Goal: Navigation & Orientation: Understand site structure

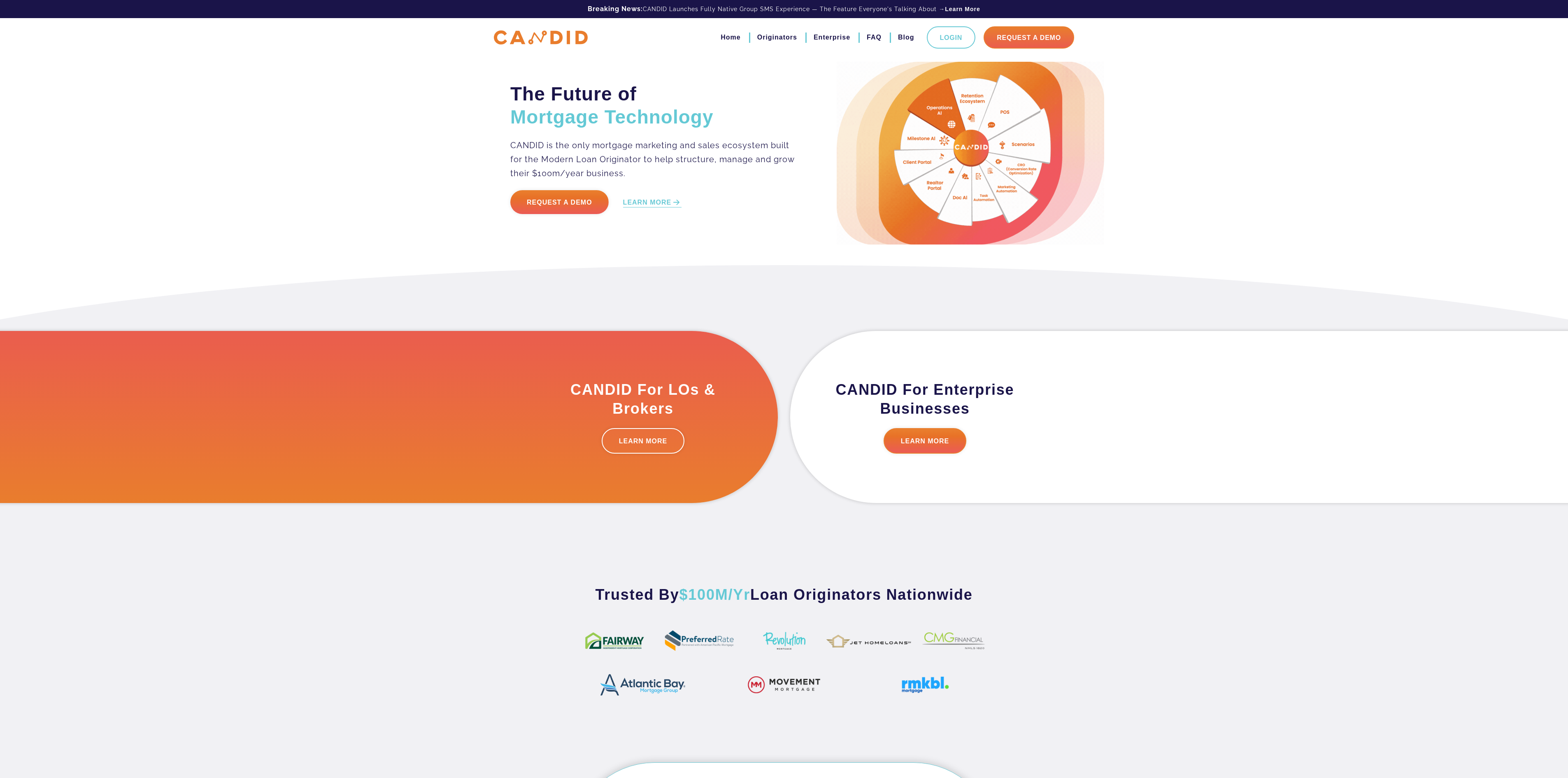
drag, startPoint x: 723, startPoint y: 749, endPoint x: 718, endPoint y: 609, distance: 140.1
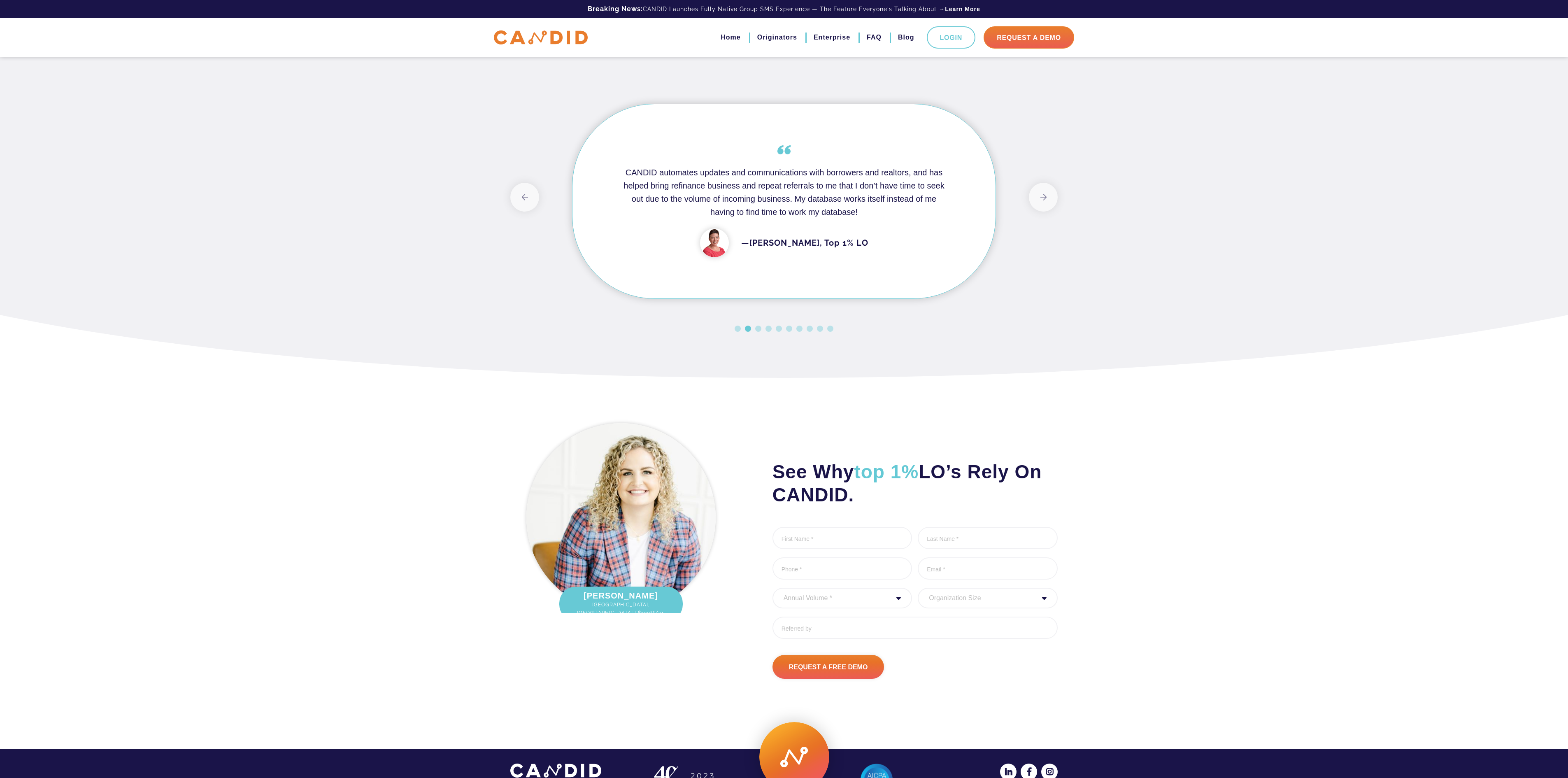
scroll to position [720, 0]
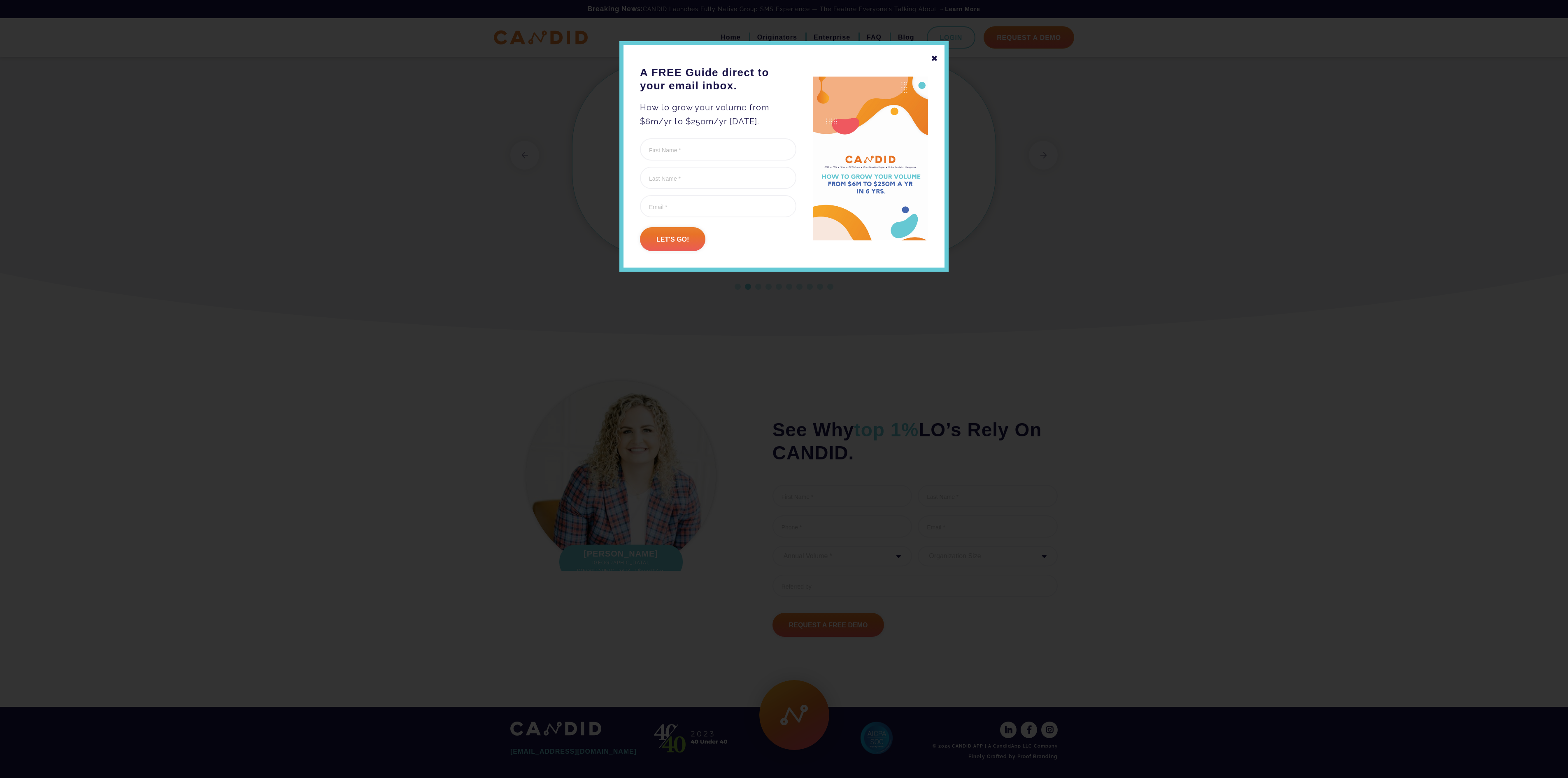
click at [934, 60] on div "✖" at bounding box center [934, 58] width 7 height 14
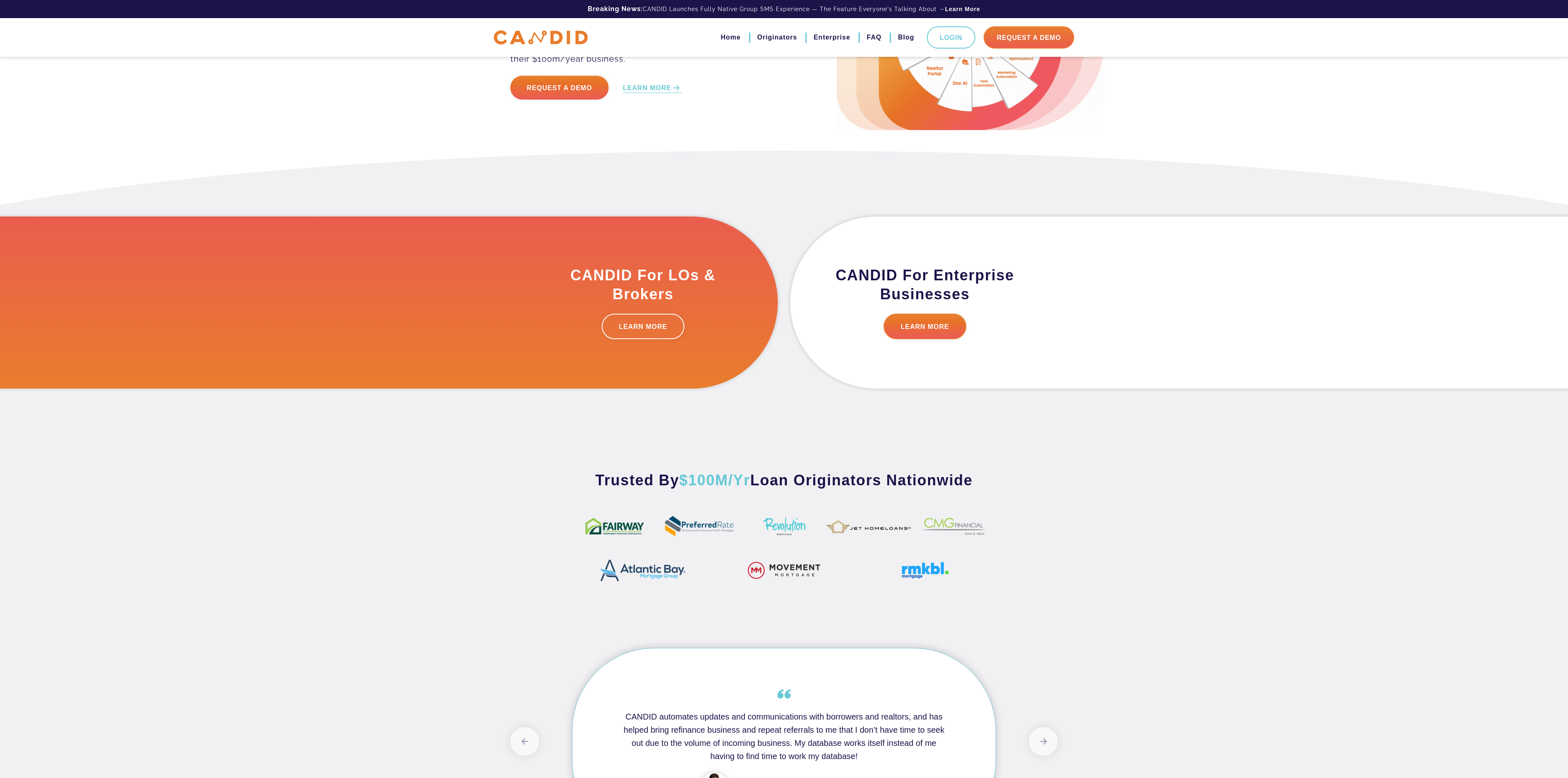
scroll to position [0, 0]
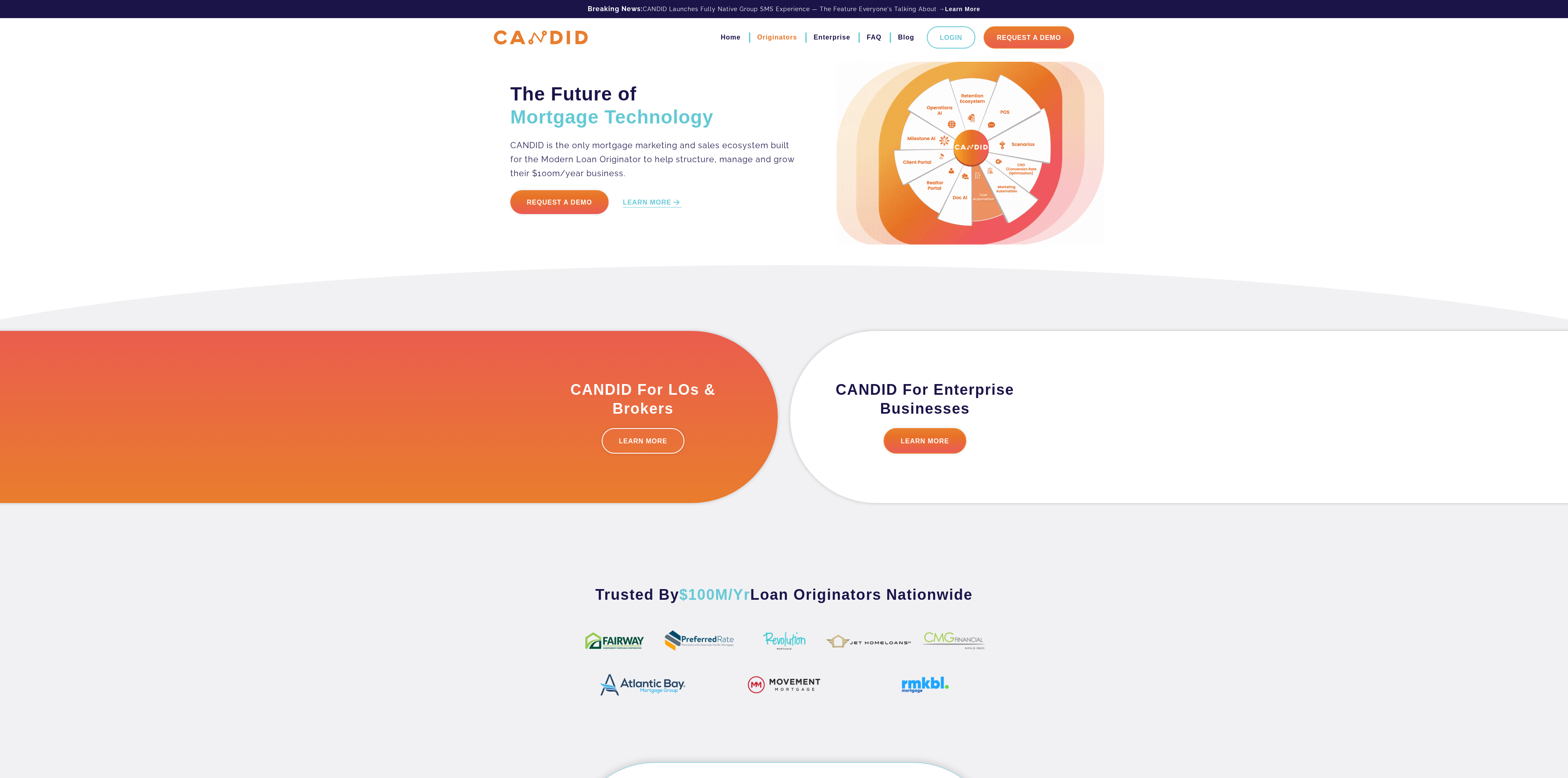
click at [764, 36] on link "Originators" at bounding box center [777, 37] width 40 height 14
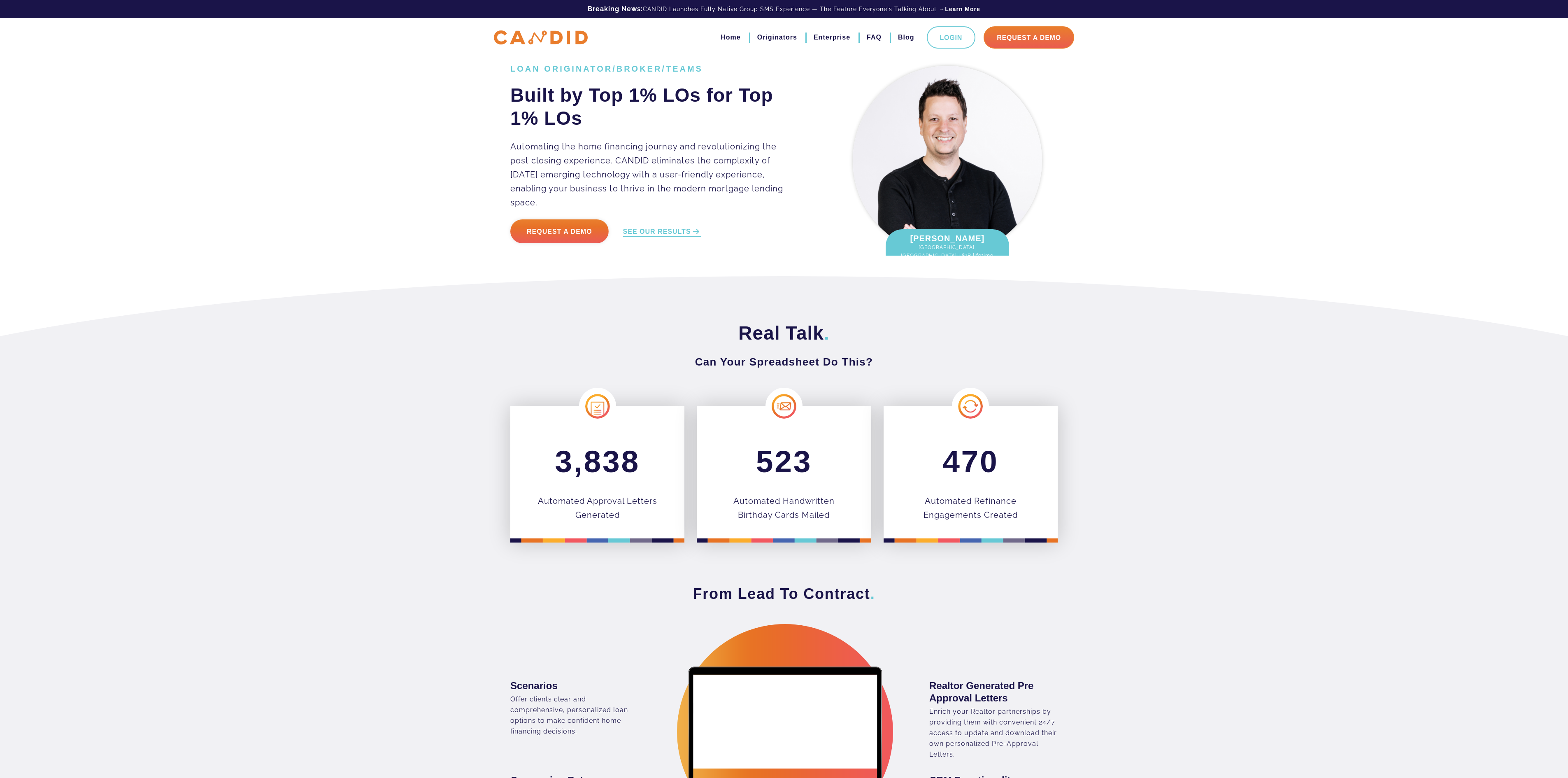
drag, startPoint x: 934, startPoint y: 660, endPoint x: 865, endPoint y: 272, distance: 394.1
click at [813, 39] on link "Enterprise" at bounding box center [832, 37] width 37 height 14
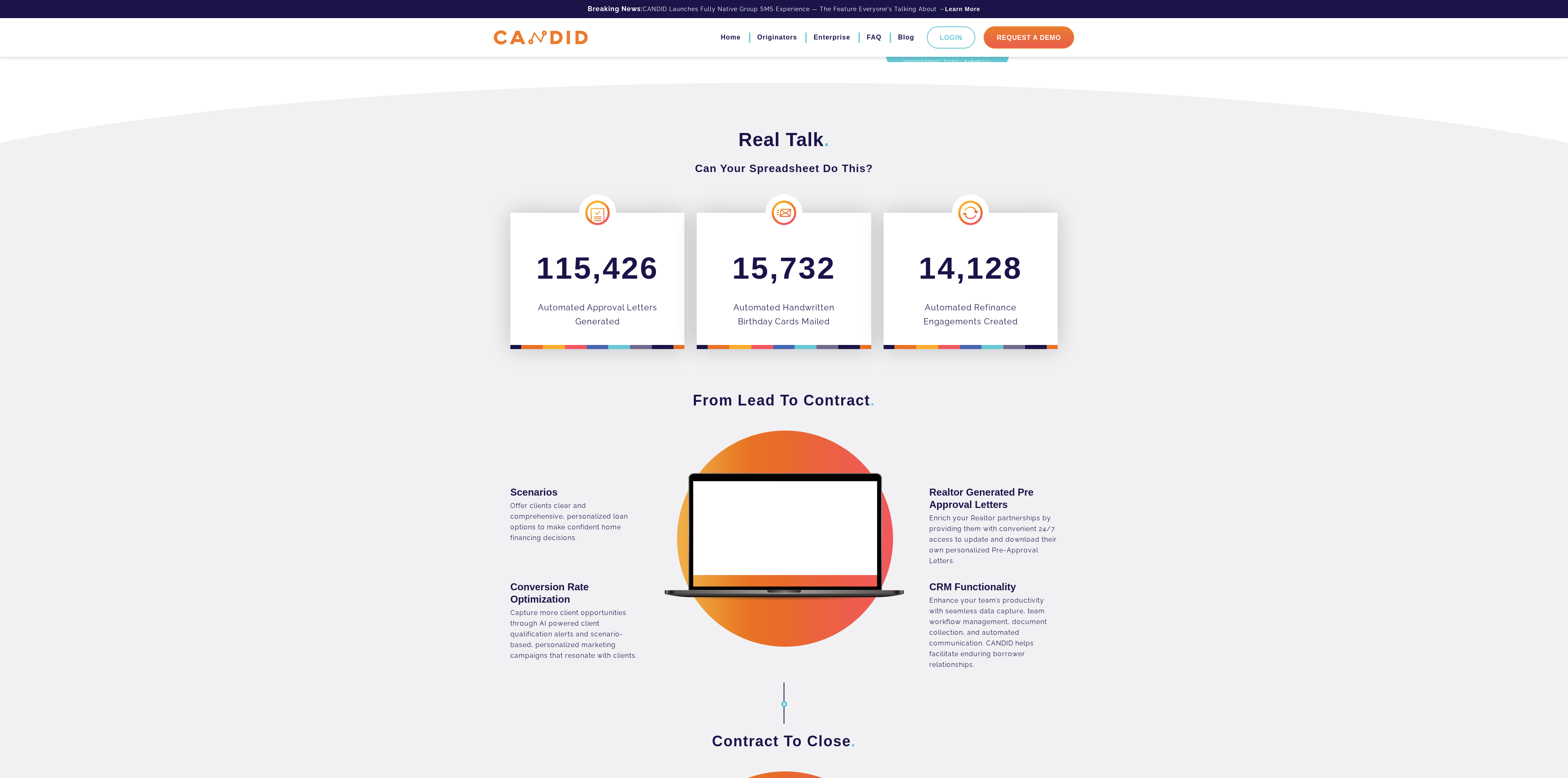
scroll to position [412, 0]
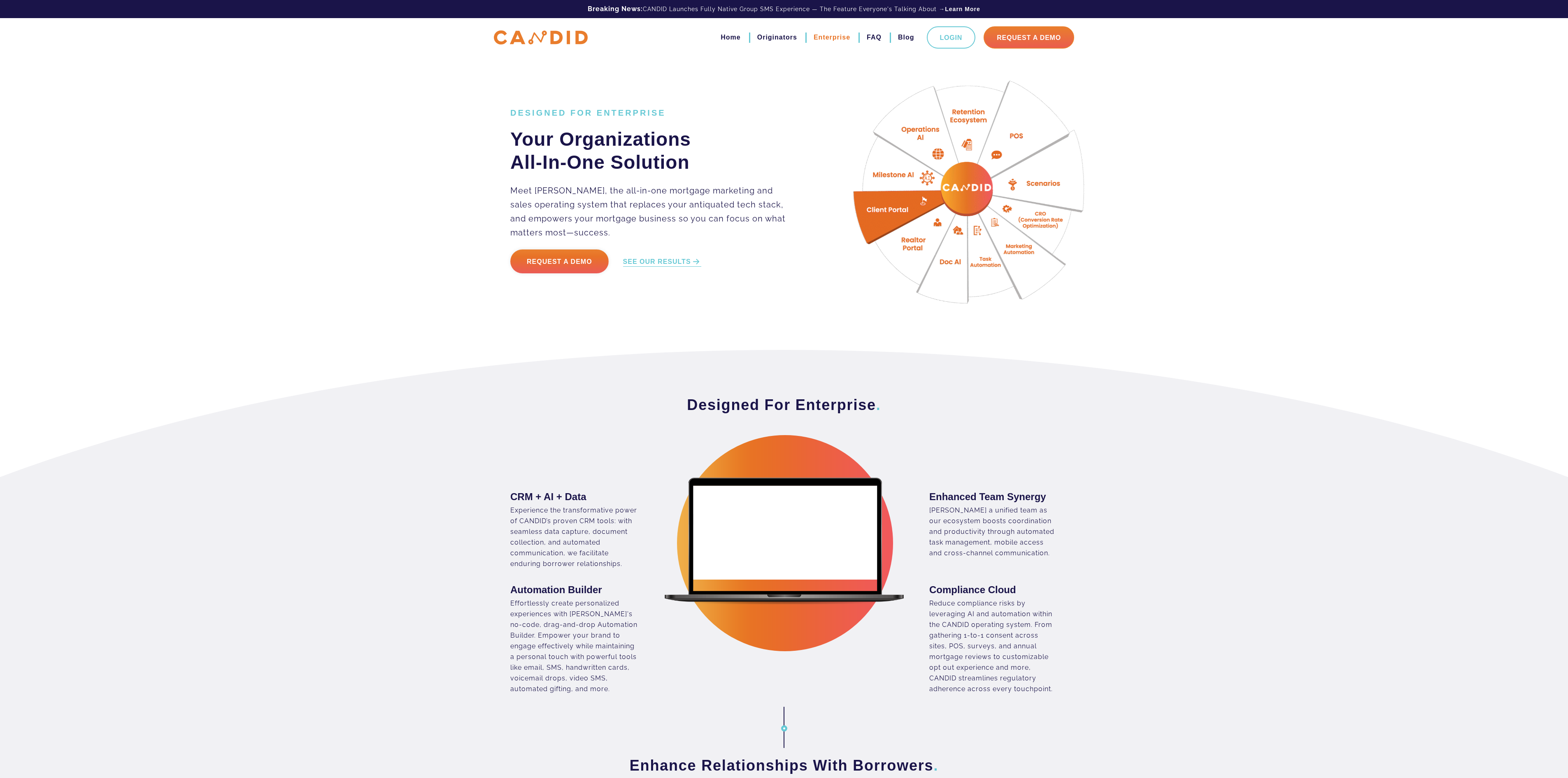
click at [820, 41] on link "Enterprise" at bounding box center [832, 37] width 37 height 14
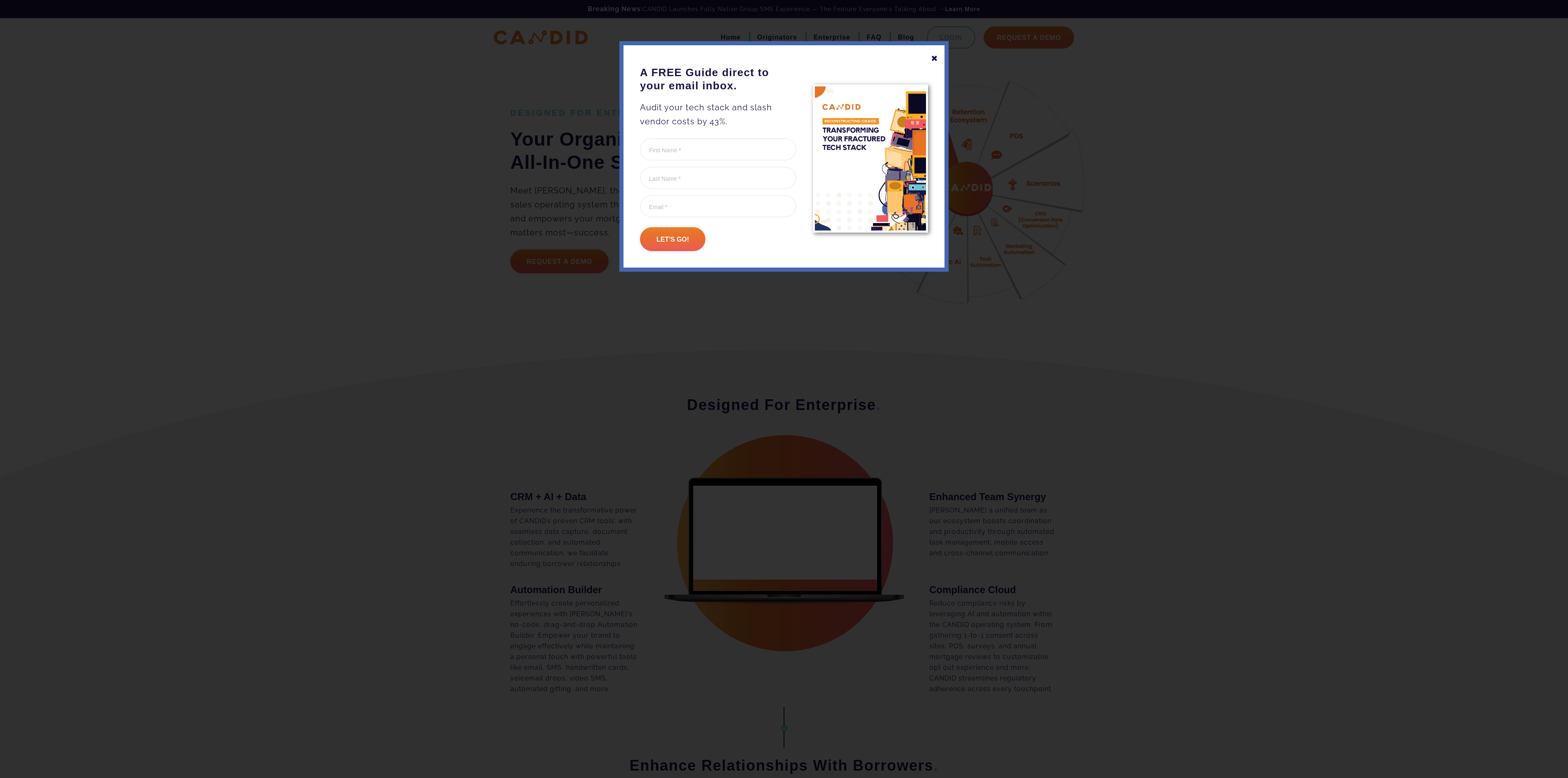
click at [312, 187] on div at bounding box center [784, 389] width 1568 height 778
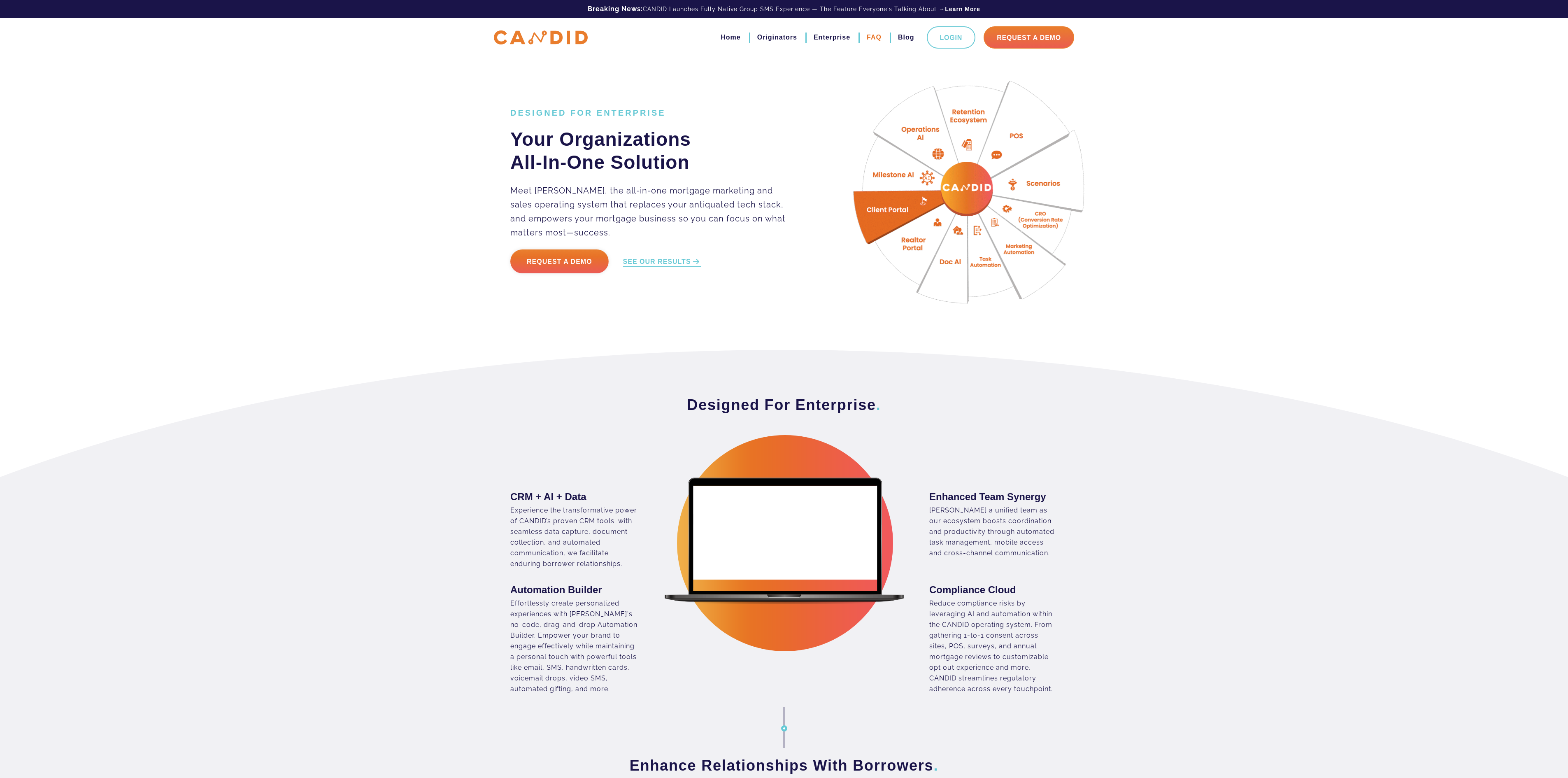
click at [867, 34] on link "FAQ" at bounding box center [874, 37] width 15 height 14
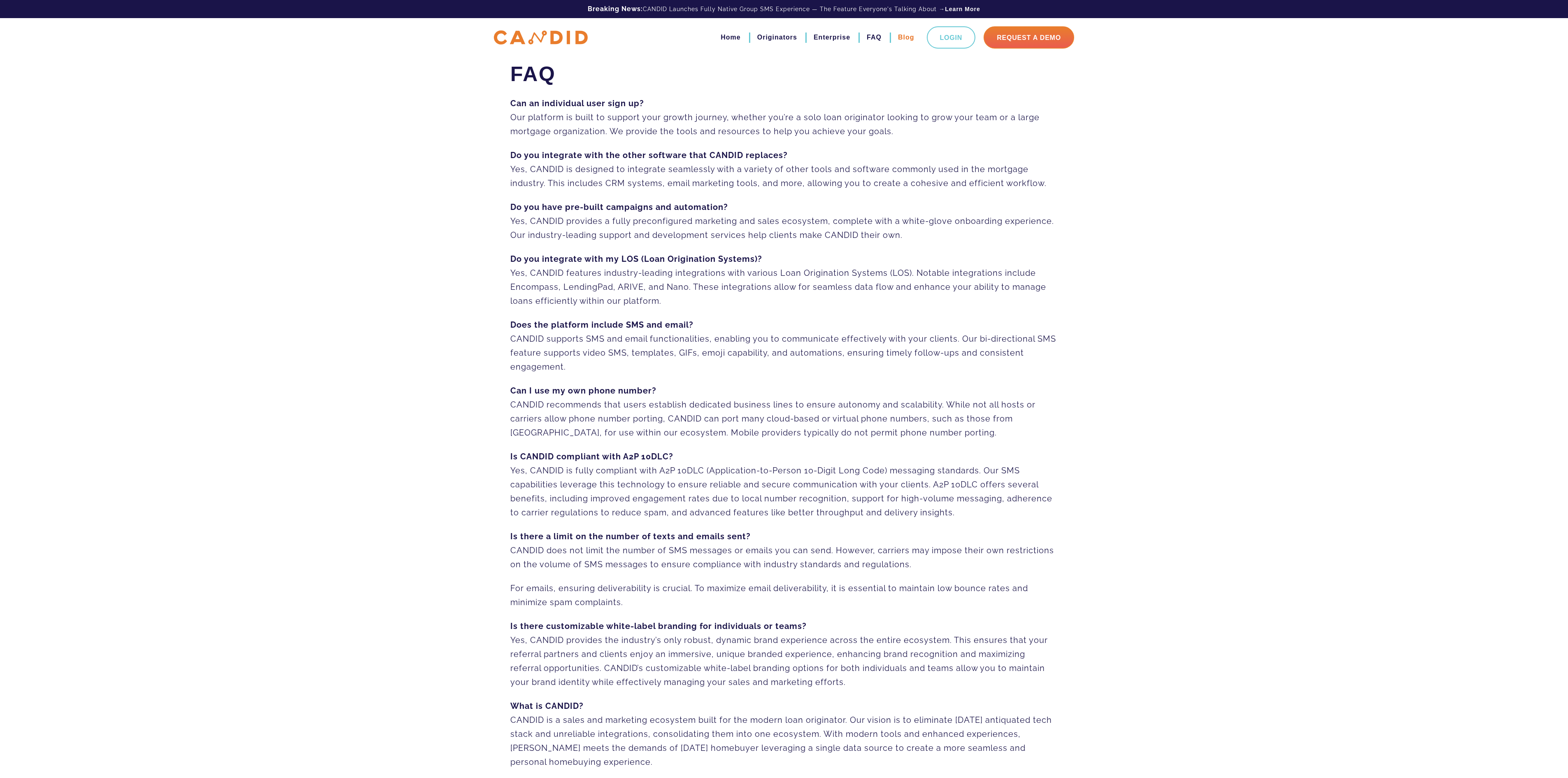
click at [901, 36] on link "Blog" at bounding box center [906, 37] width 17 height 14
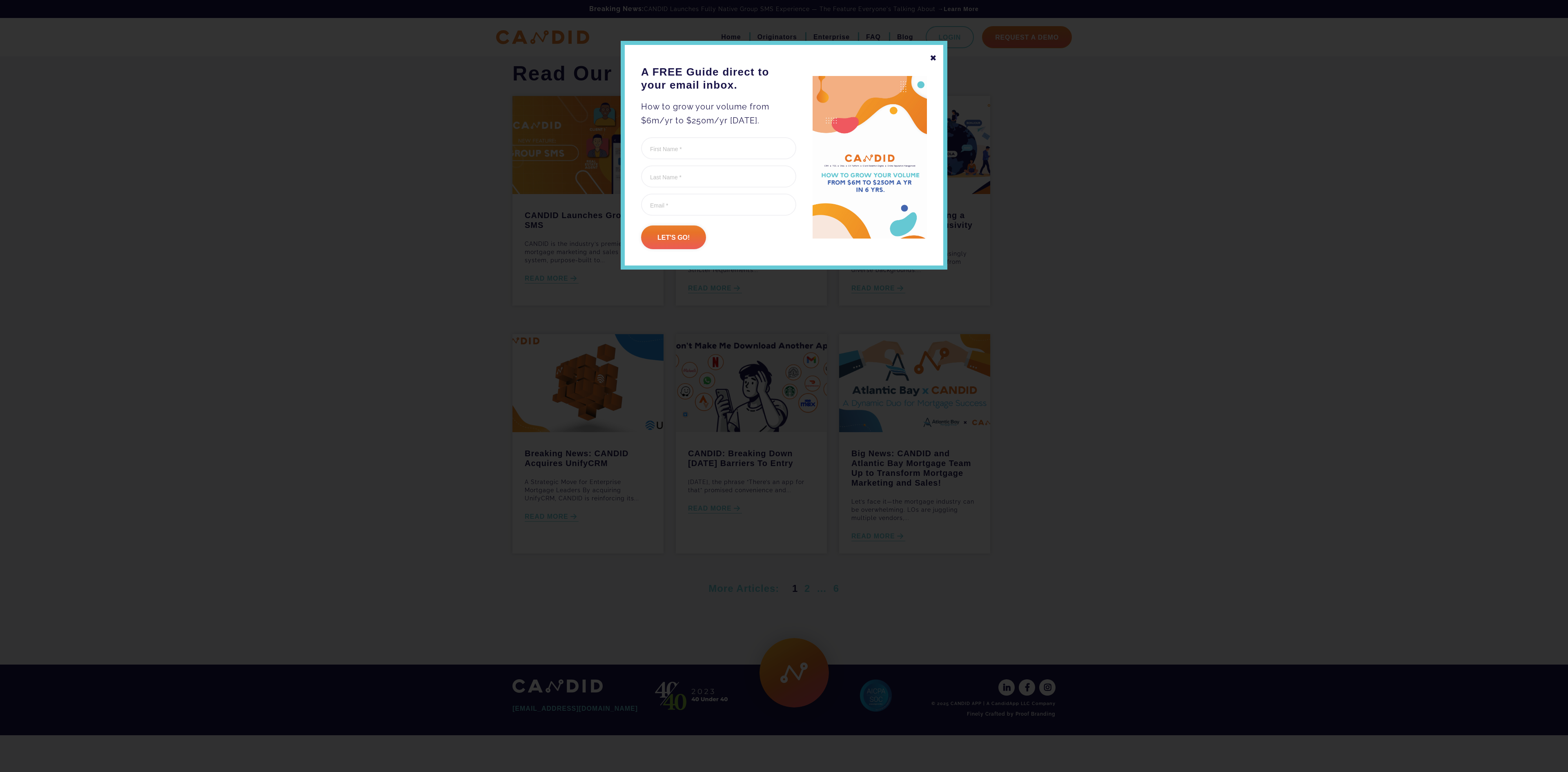
click at [928, 55] on div "✖ A FREE Guide direct to your email inbox. How to grow your volume from $6m/yr …" at bounding box center [784, 155] width 327 height 229
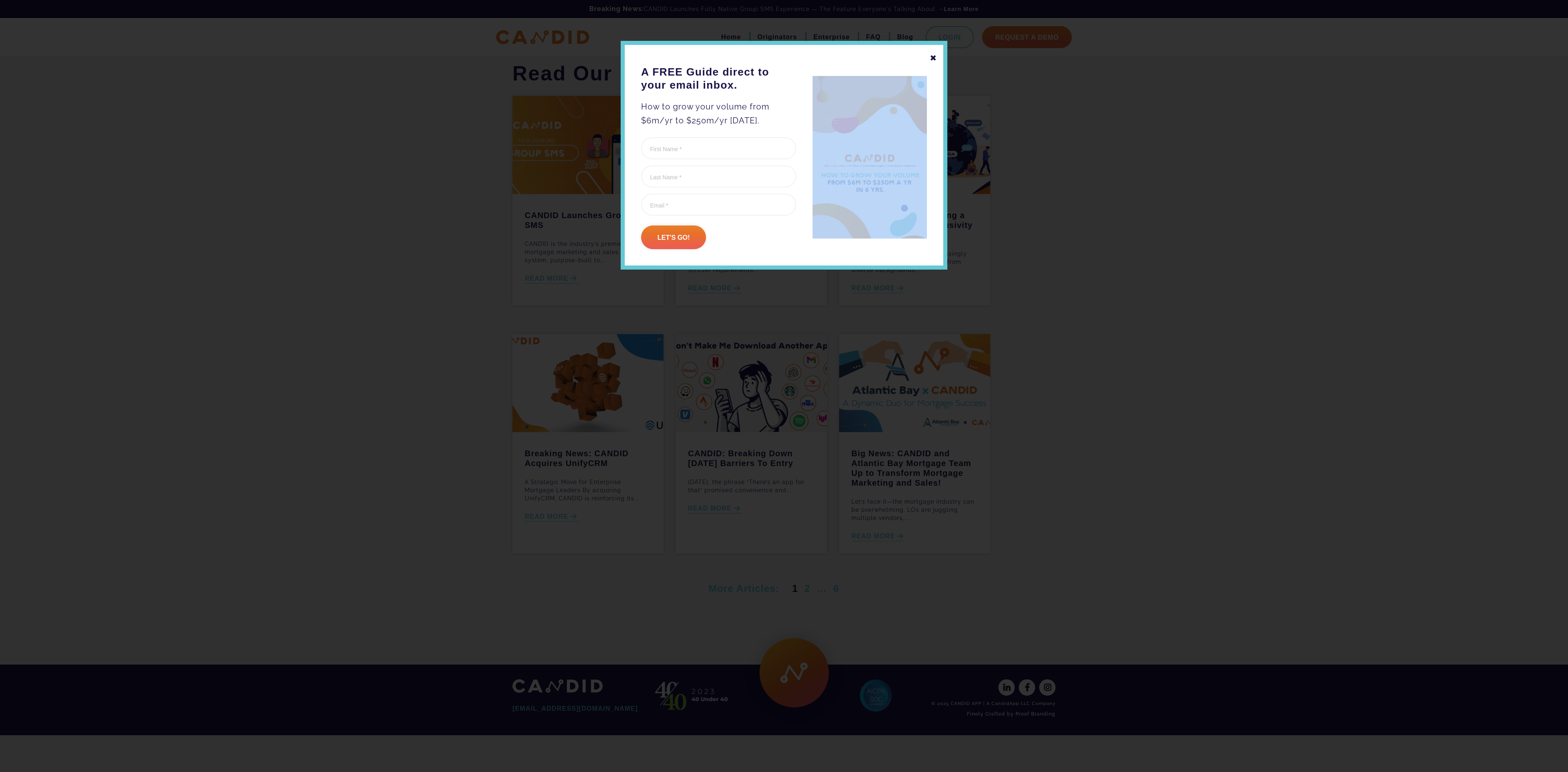
click at [928, 57] on div "✖ A FREE Guide direct to your email inbox. How to grow your volume from $6m/yr …" at bounding box center [784, 155] width 327 height 229
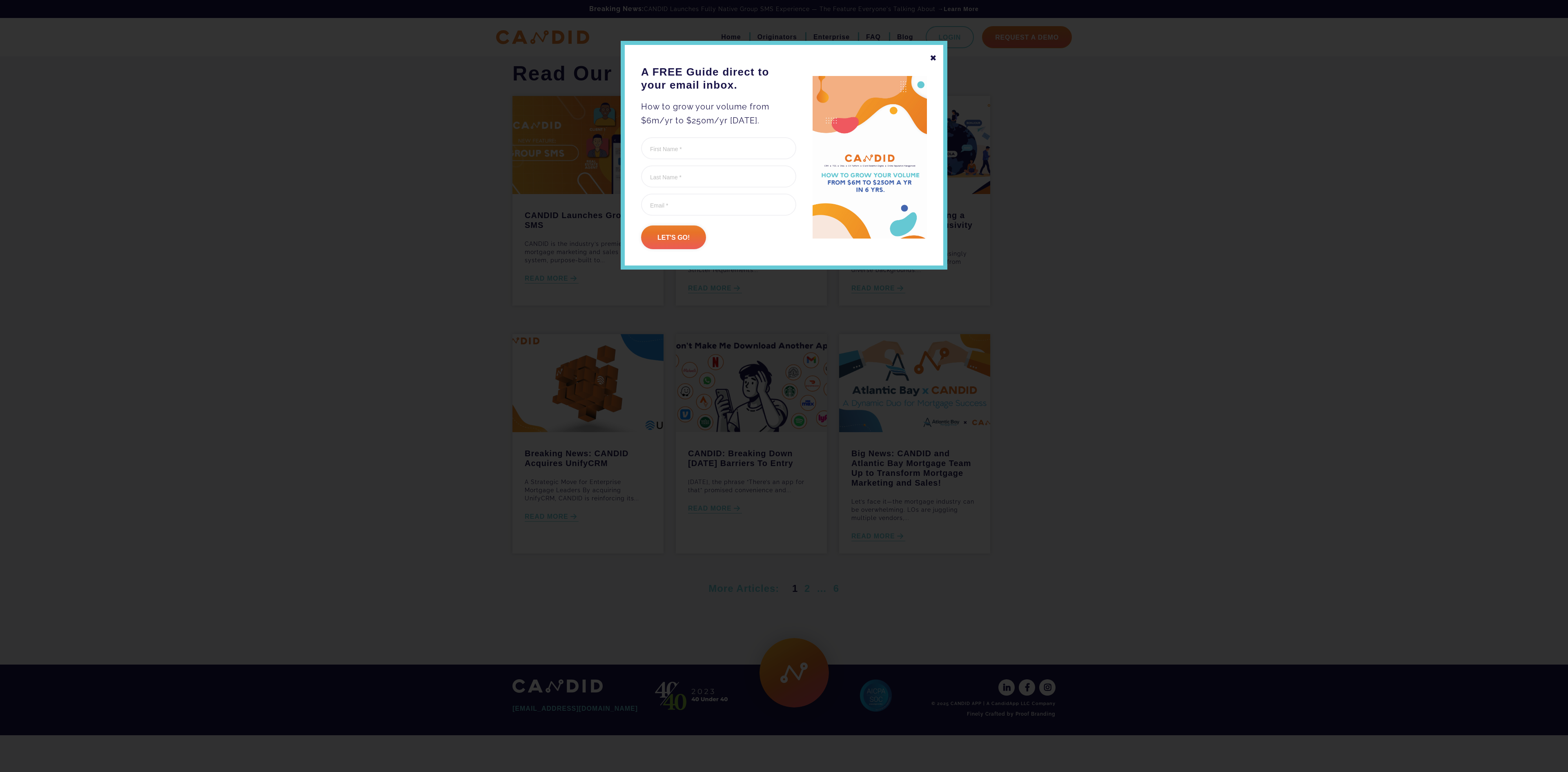
click at [937, 57] on div "✖" at bounding box center [933, 58] width 7 height 14
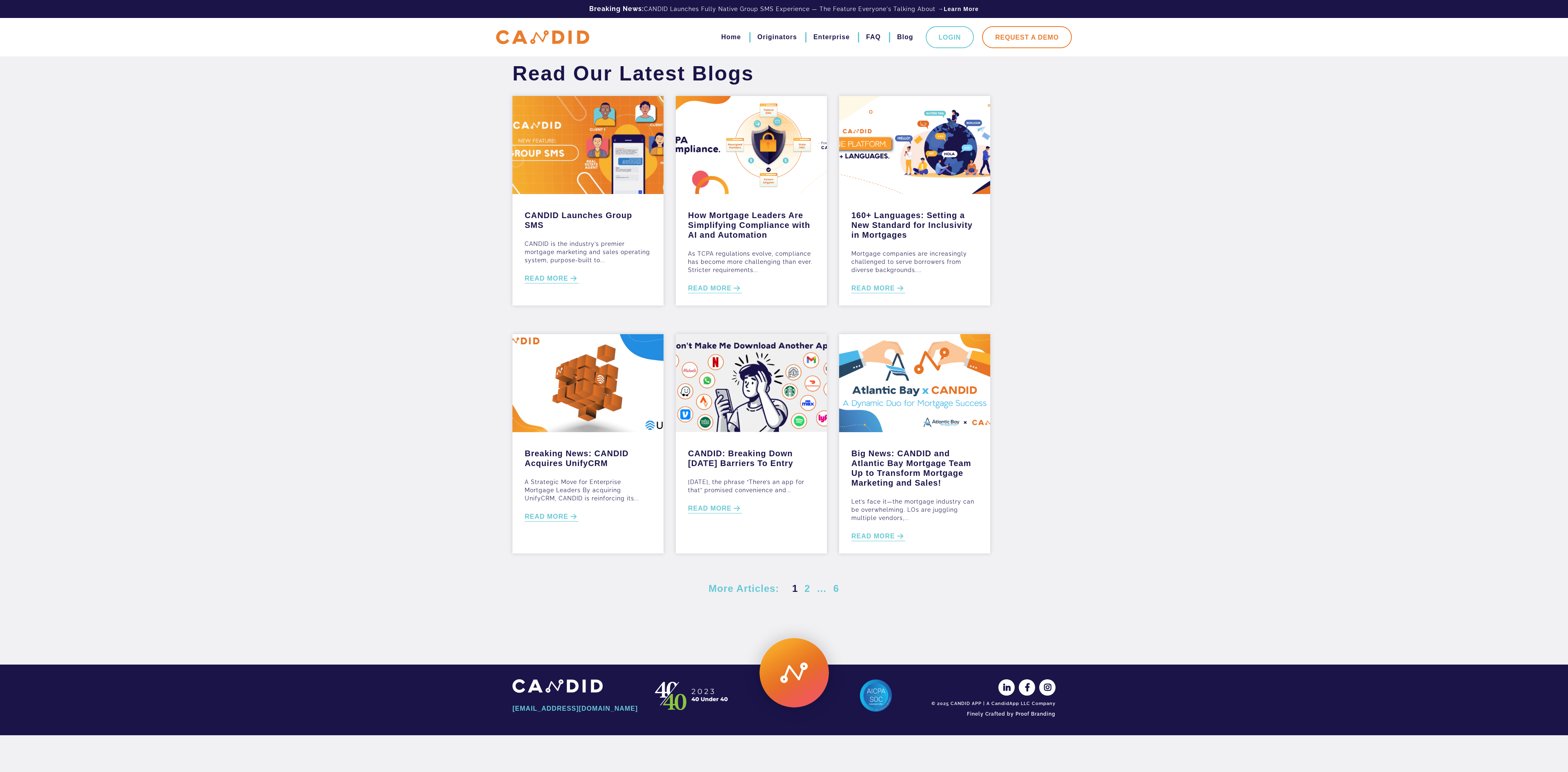
click at [1047, 34] on link "Request A Demo" at bounding box center [1027, 37] width 90 height 22
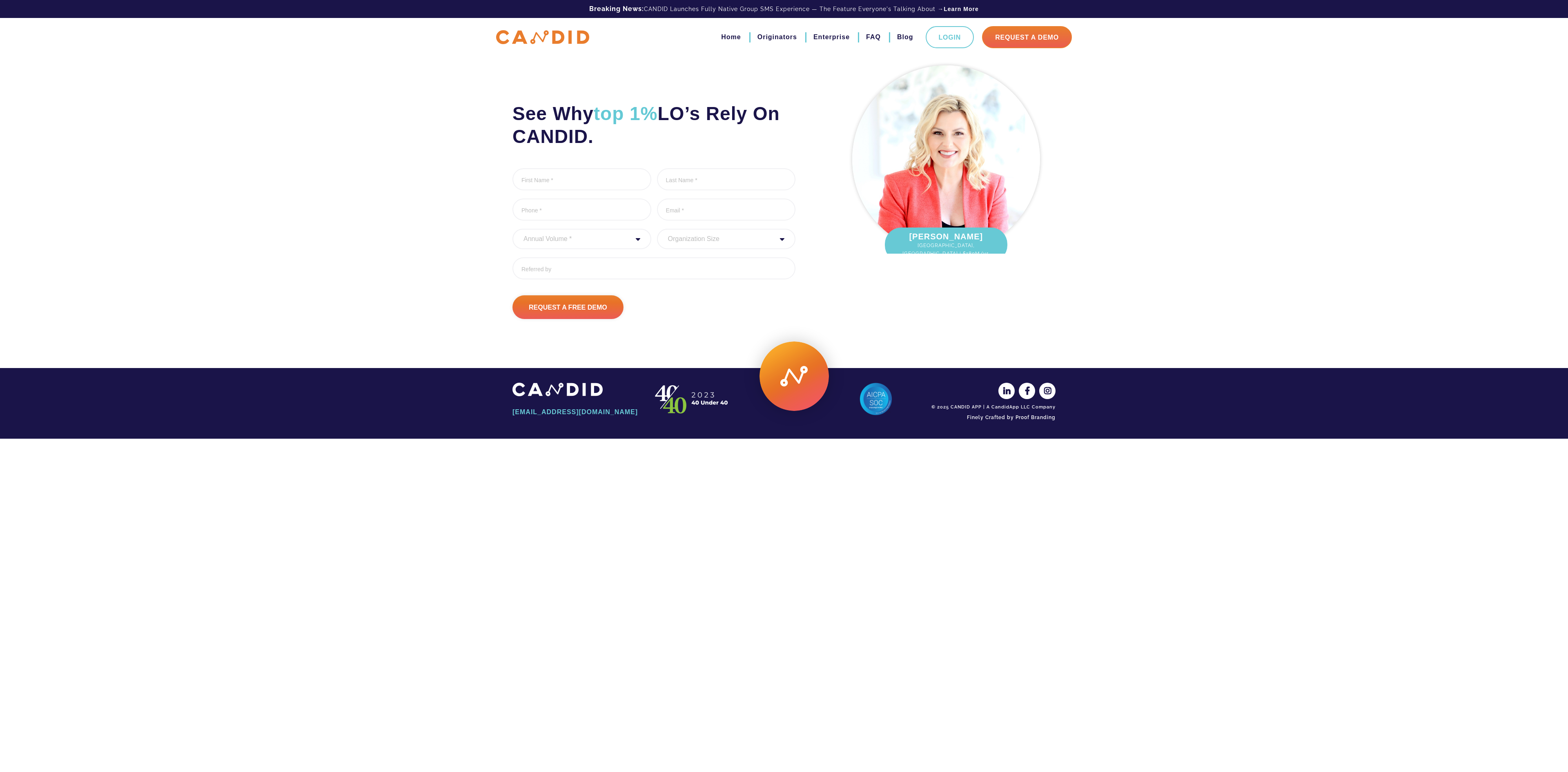
click at [545, 39] on img at bounding box center [542, 37] width 93 height 14
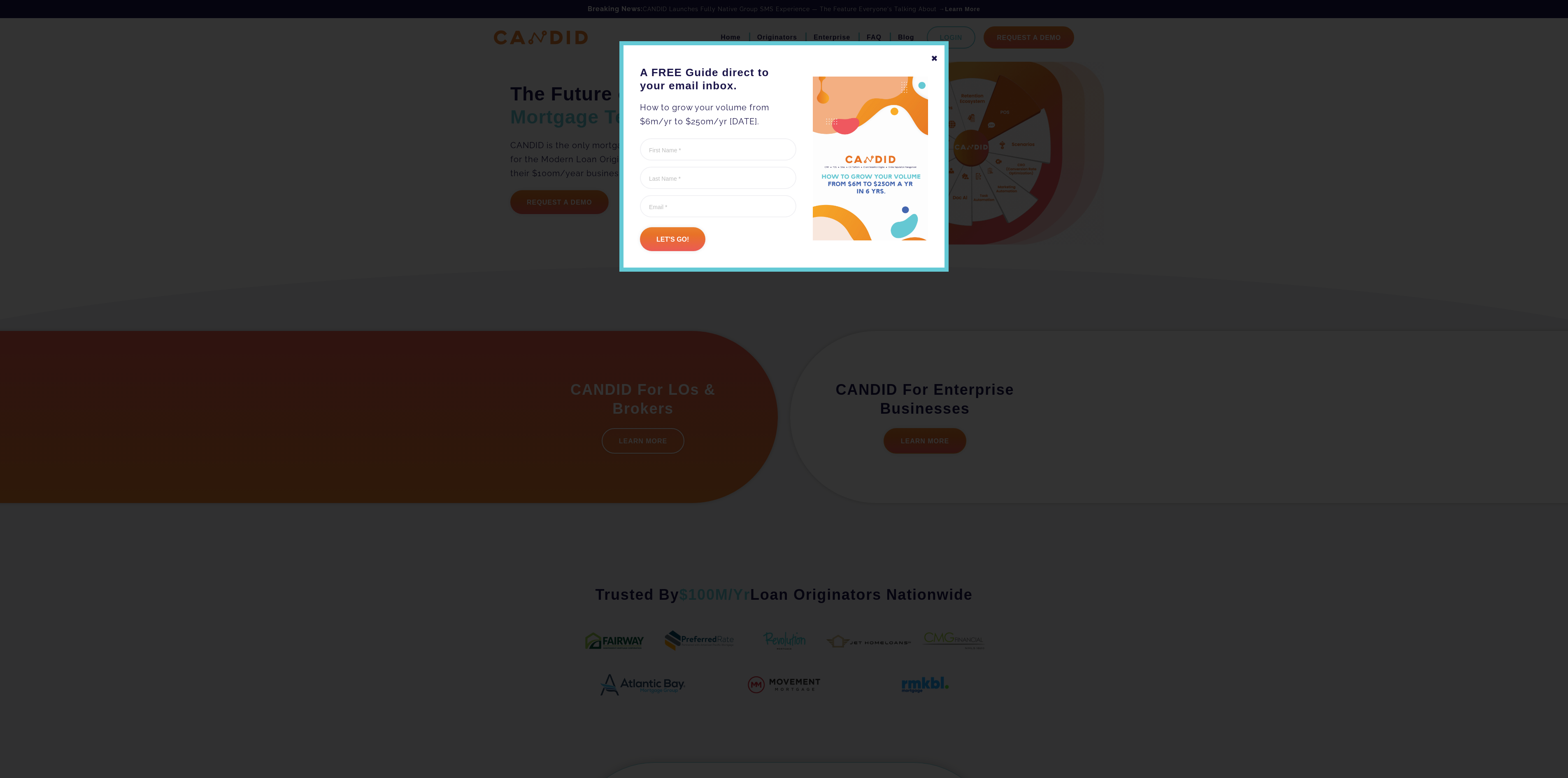
click at [937, 60] on div "✖" at bounding box center [934, 58] width 7 height 14
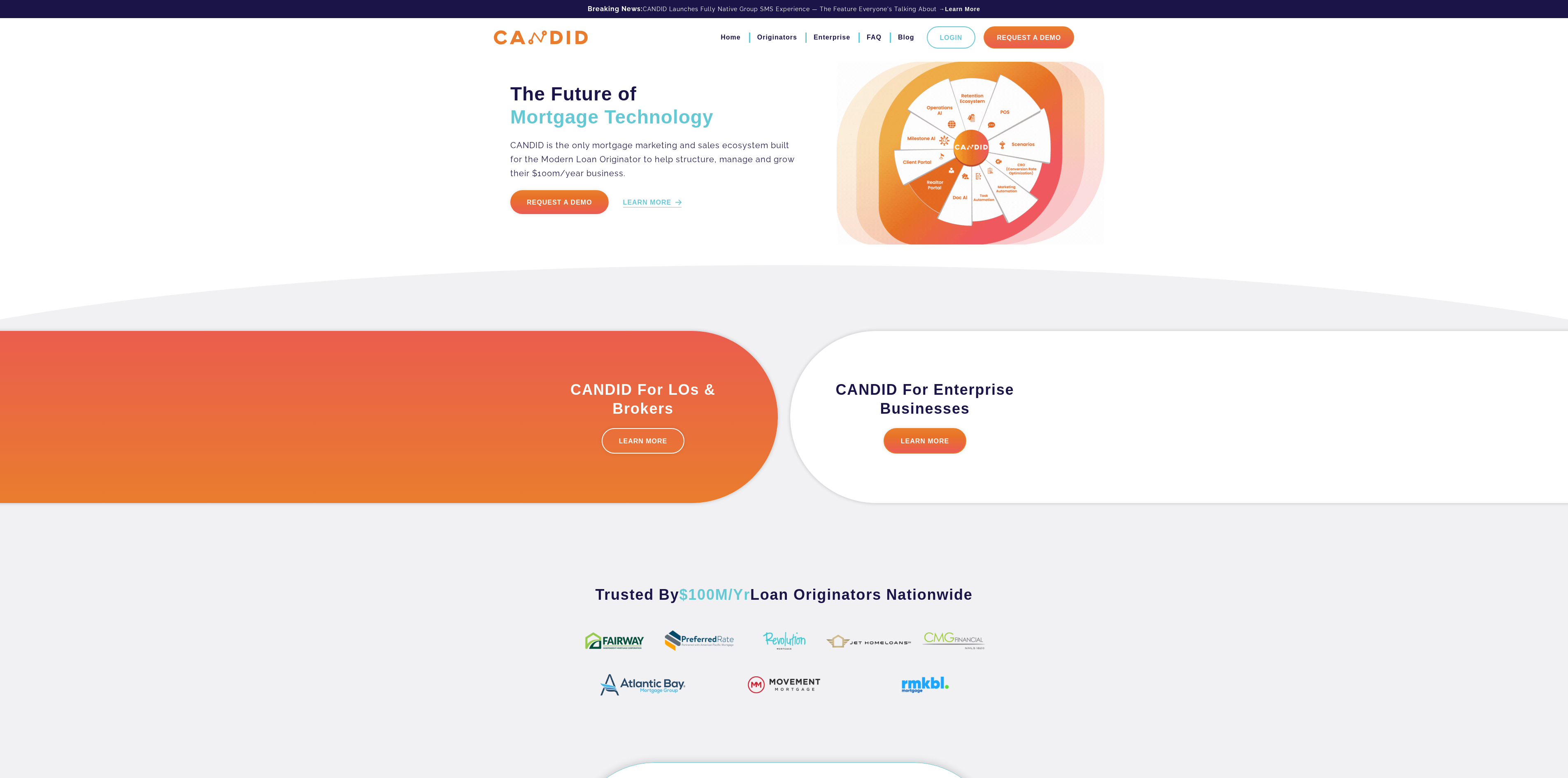
click at [667, 206] on link "LEARN MORE" at bounding box center [653, 202] width 59 height 9
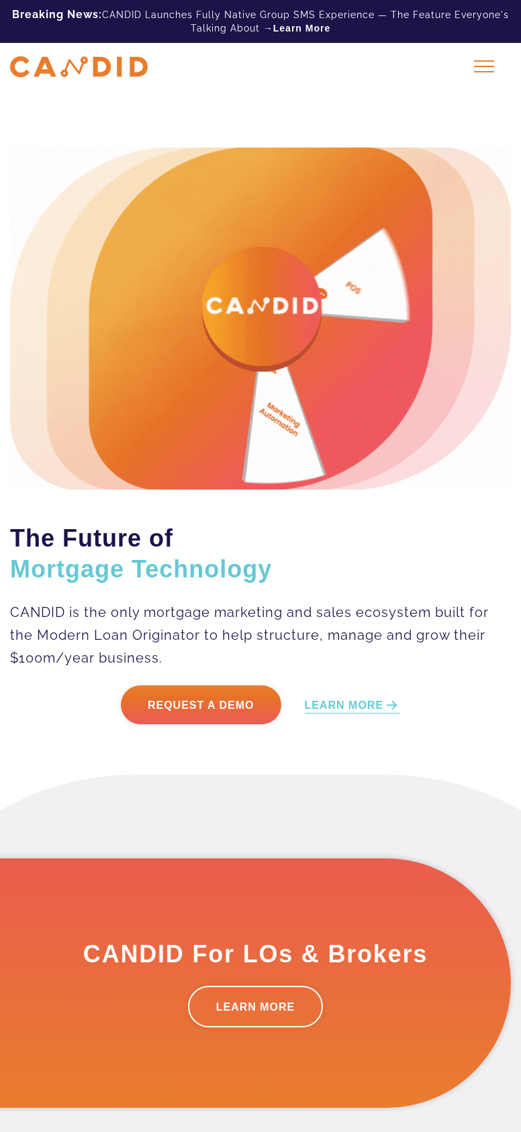
click at [476, 72] on div at bounding box center [484, 67] width 34 height 34
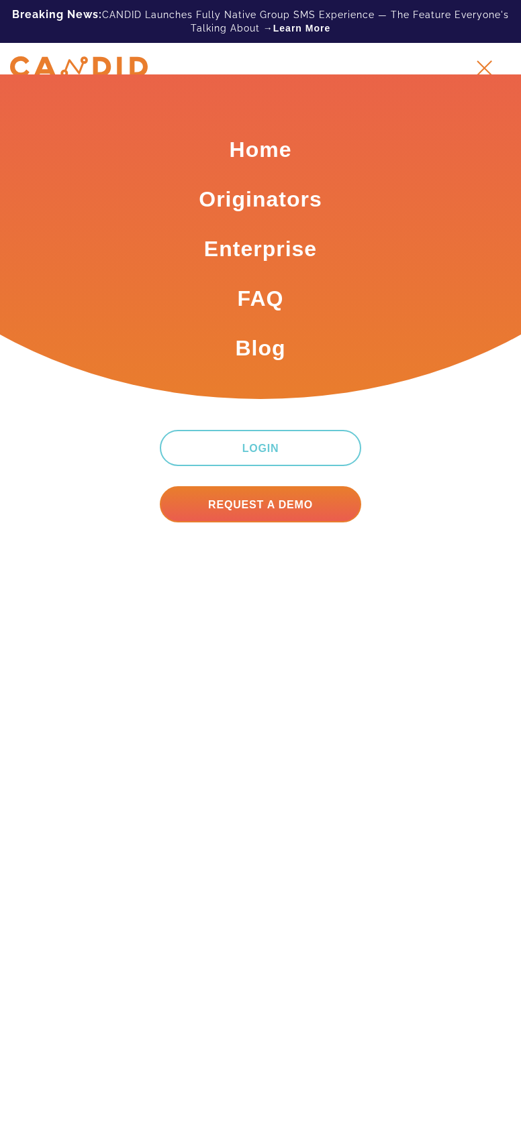
click at [490, 68] on div at bounding box center [484, 67] width 34 height 34
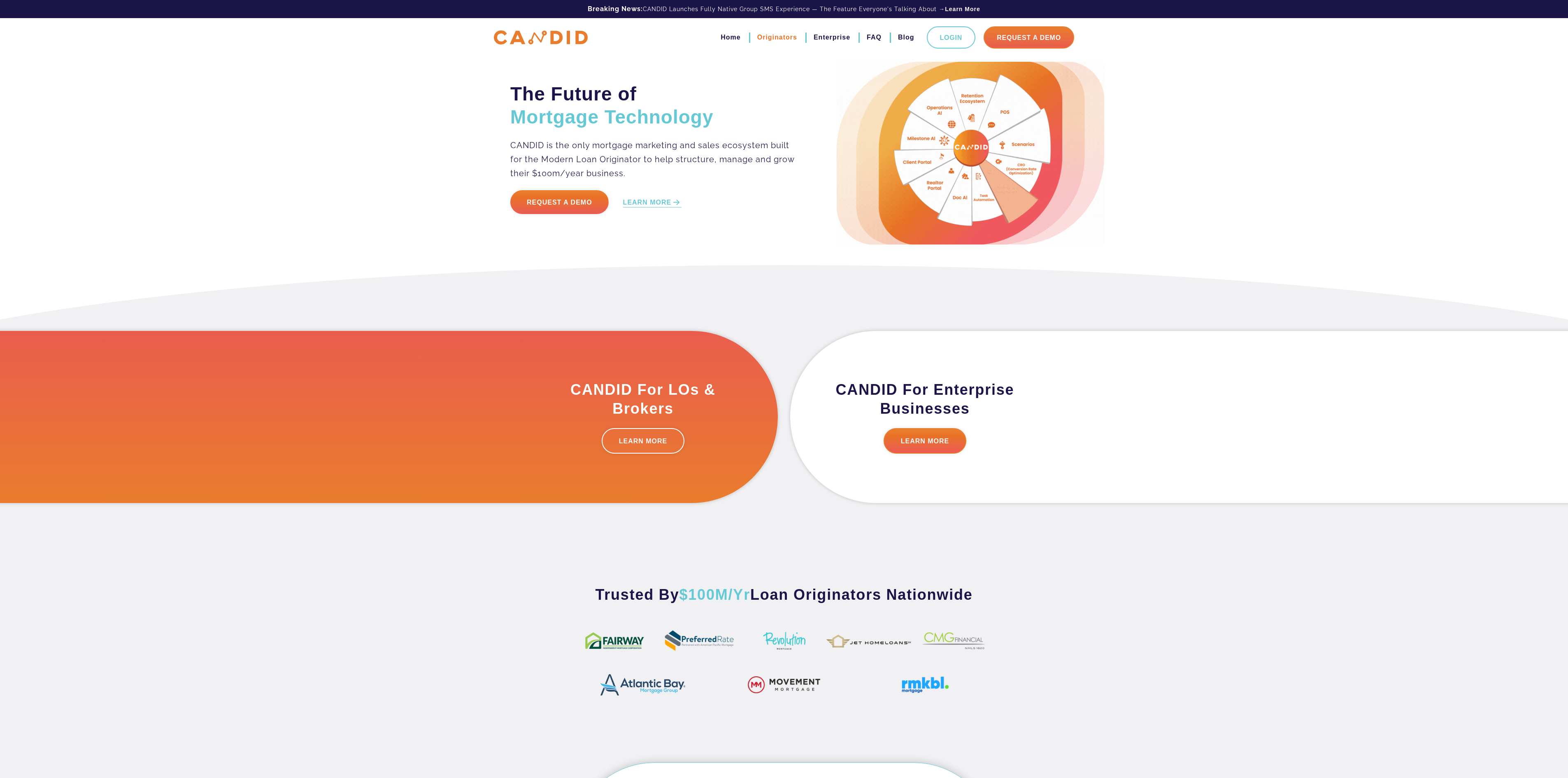
click at [768, 36] on link "Originators" at bounding box center [777, 37] width 40 height 14
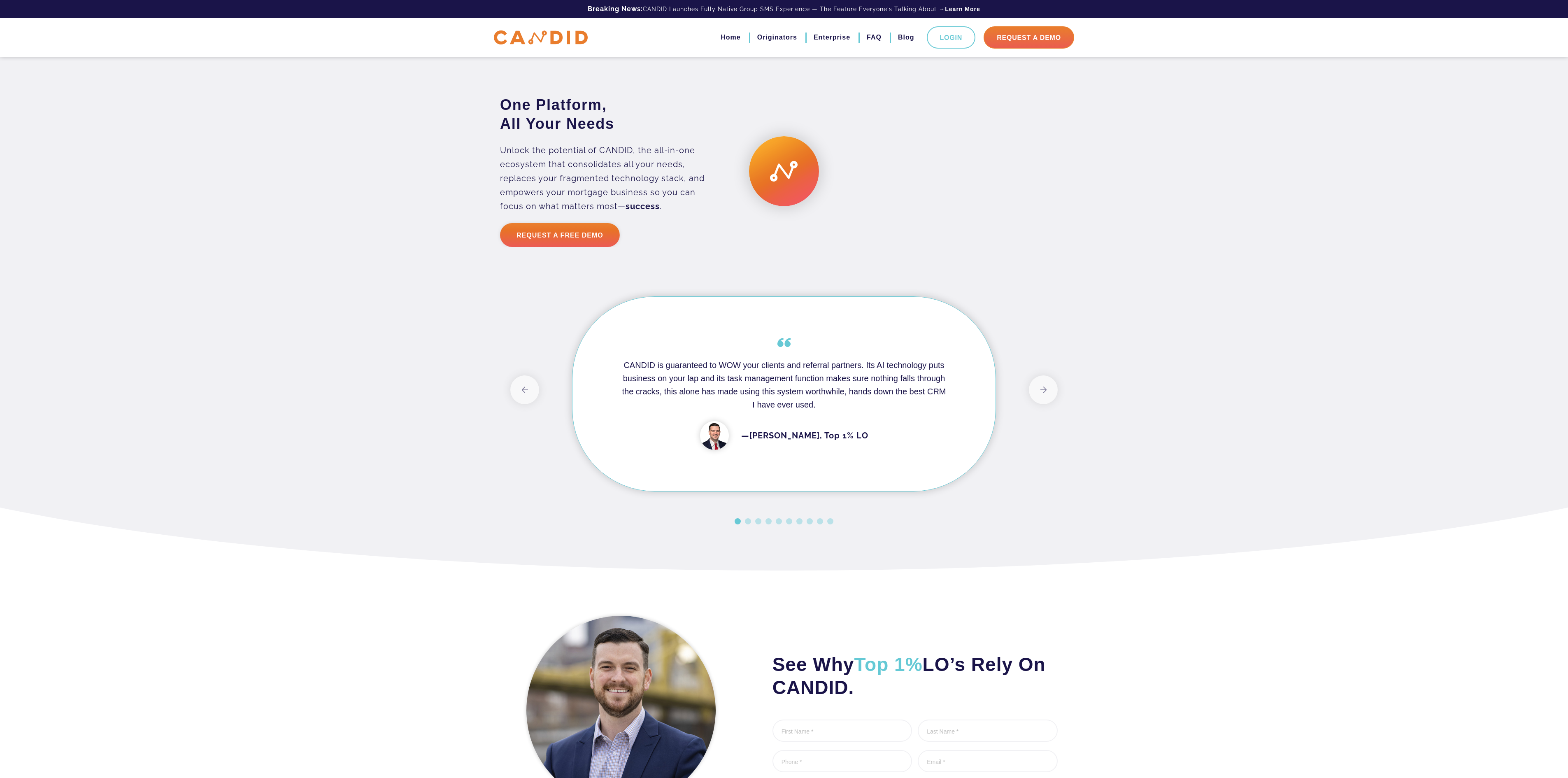
scroll to position [1945, 0]
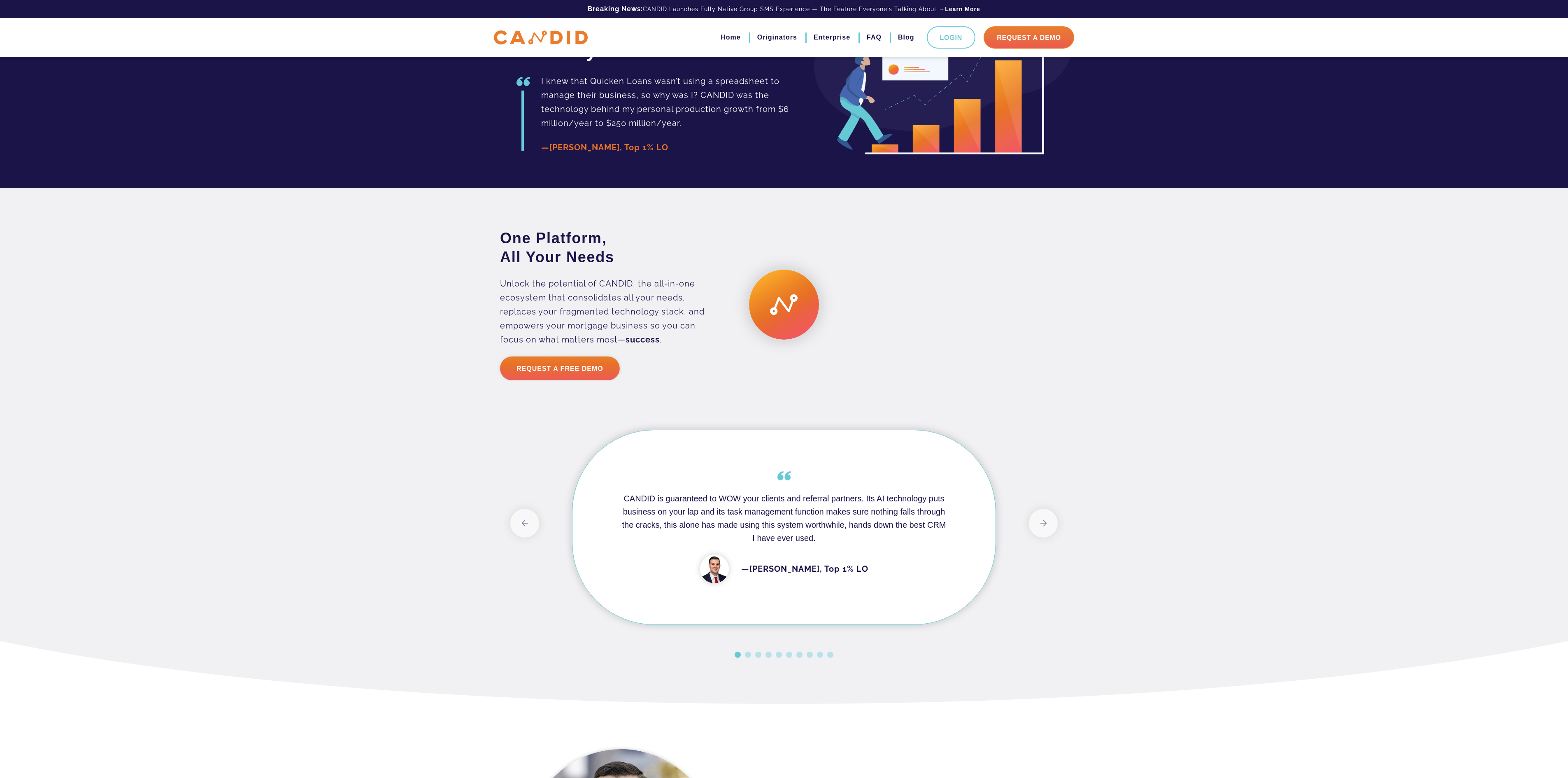
drag, startPoint x: 908, startPoint y: 333, endPoint x: 928, endPoint y: 395, distance: 65.1
click at [928, 379] on video at bounding box center [932, 304] width 296 height 148
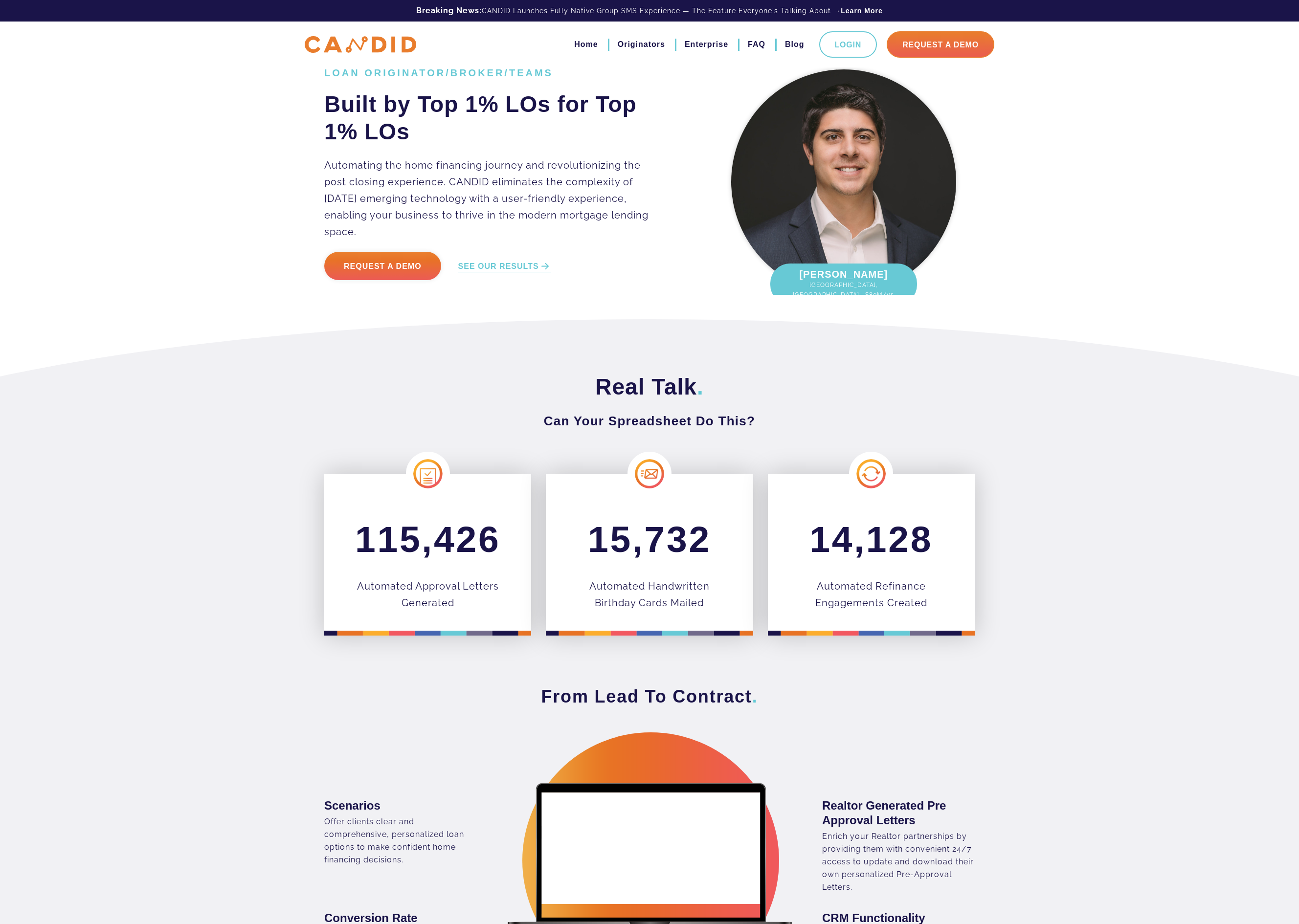
scroll to position [7, 0]
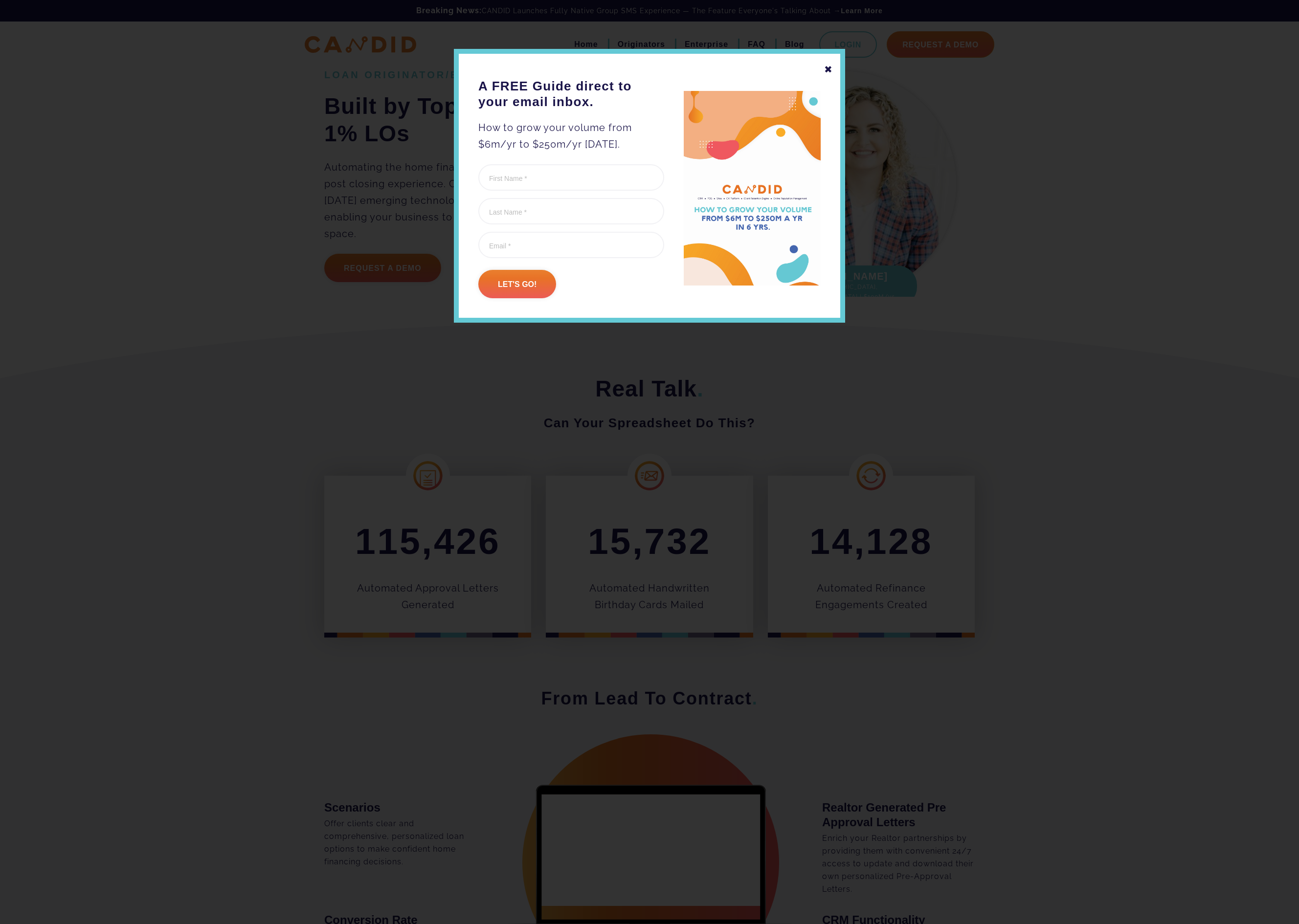
click at [827, 71] on div "✖" at bounding box center [828, 69] width 9 height 17
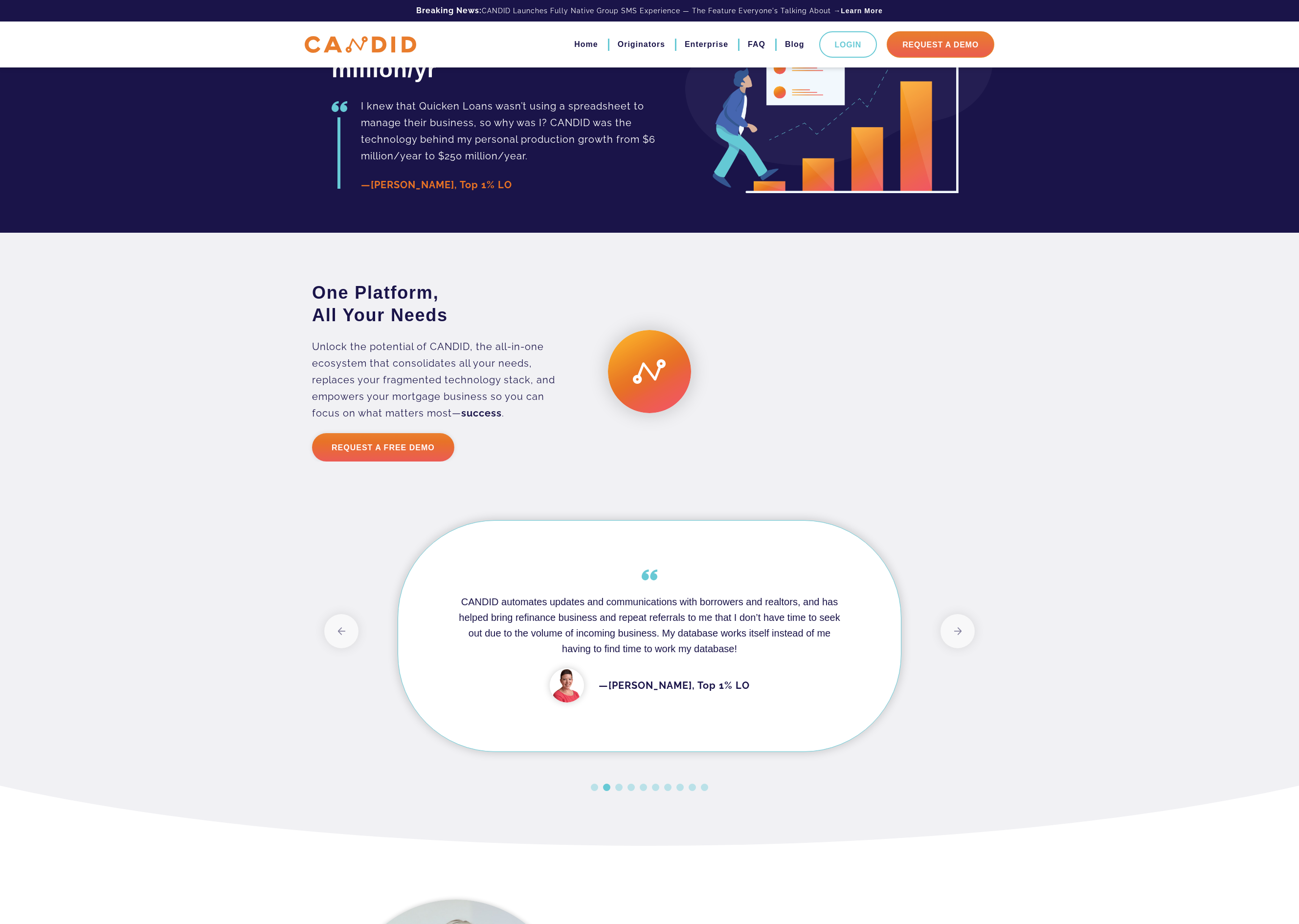
scroll to position [2346, 0]
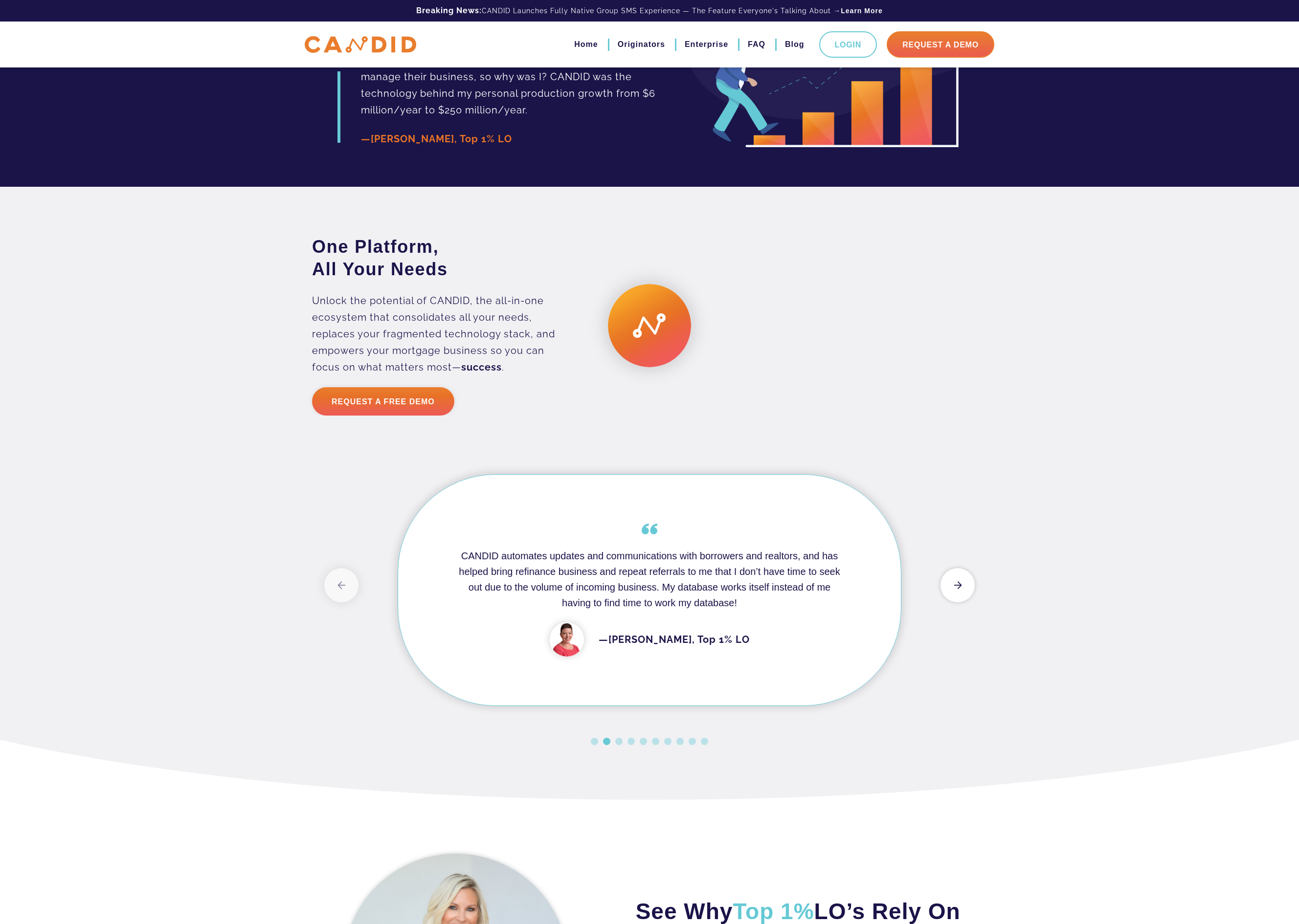
click at [953, 602] on button "Next" at bounding box center [957, 585] width 34 height 34
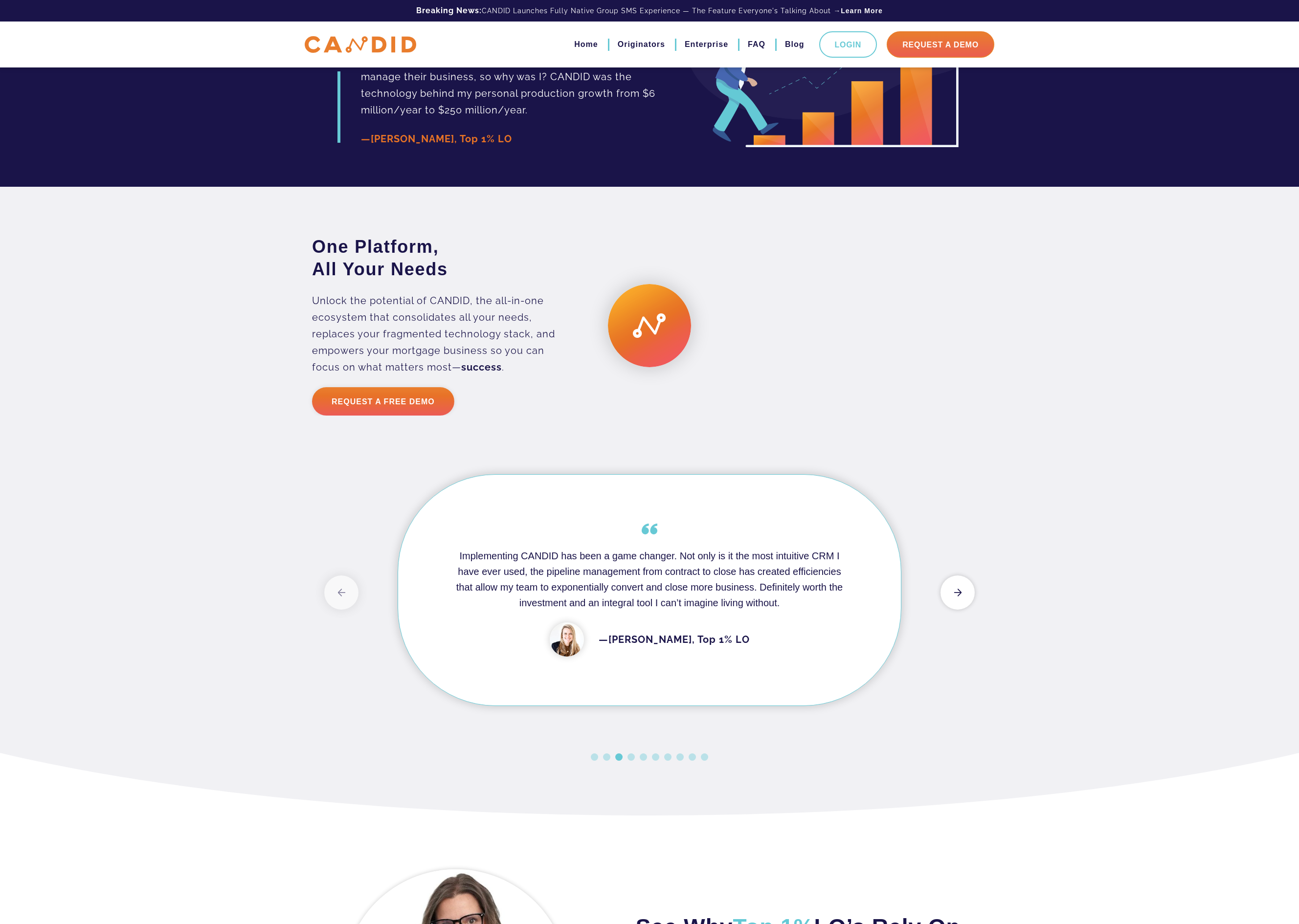
click at [953, 610] on button "Next" at bounding box center [957, 592] width 34 height 34
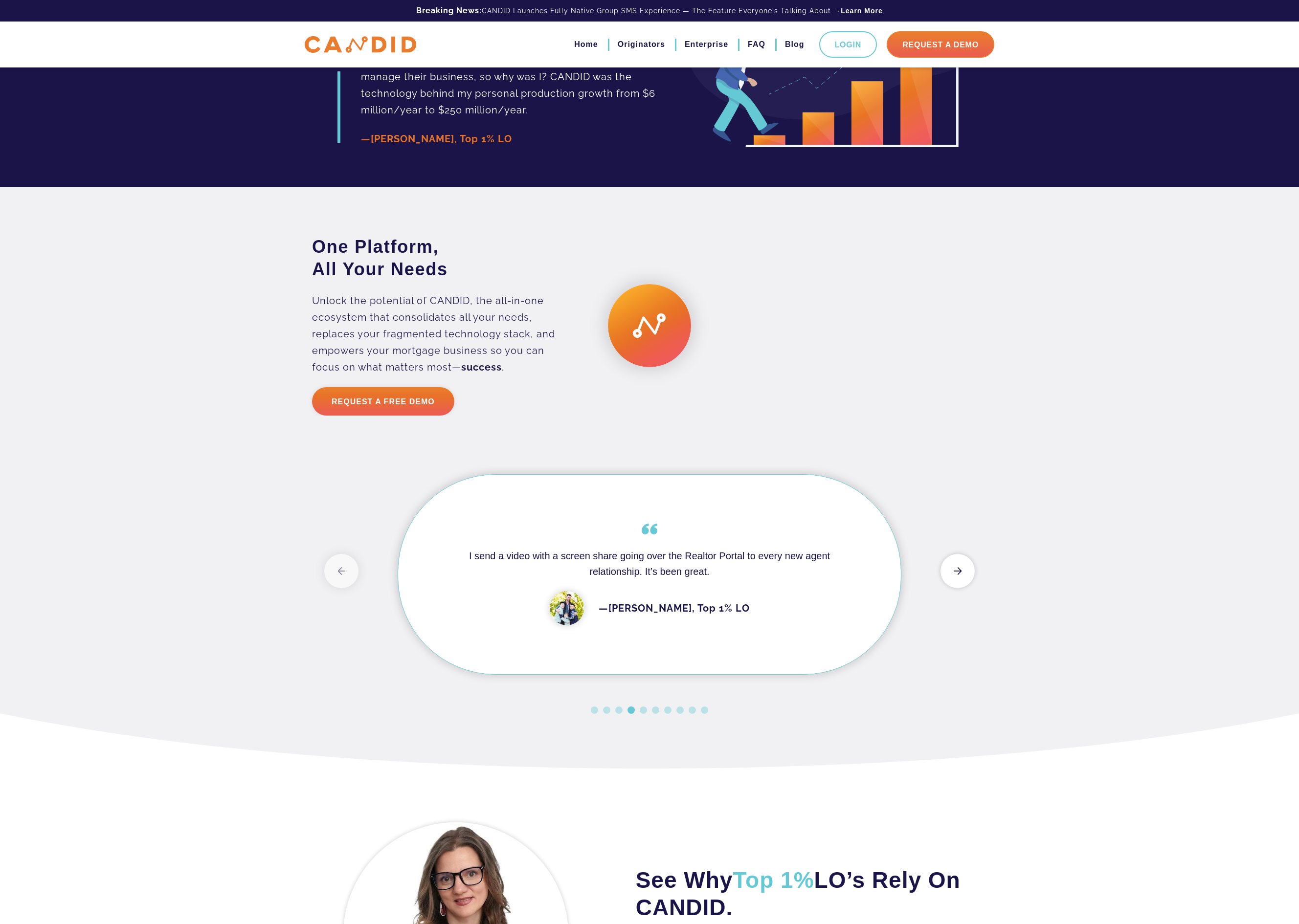
click at [953, 588] on button "Next" at bounding box center [957, 571] width 34 height 34
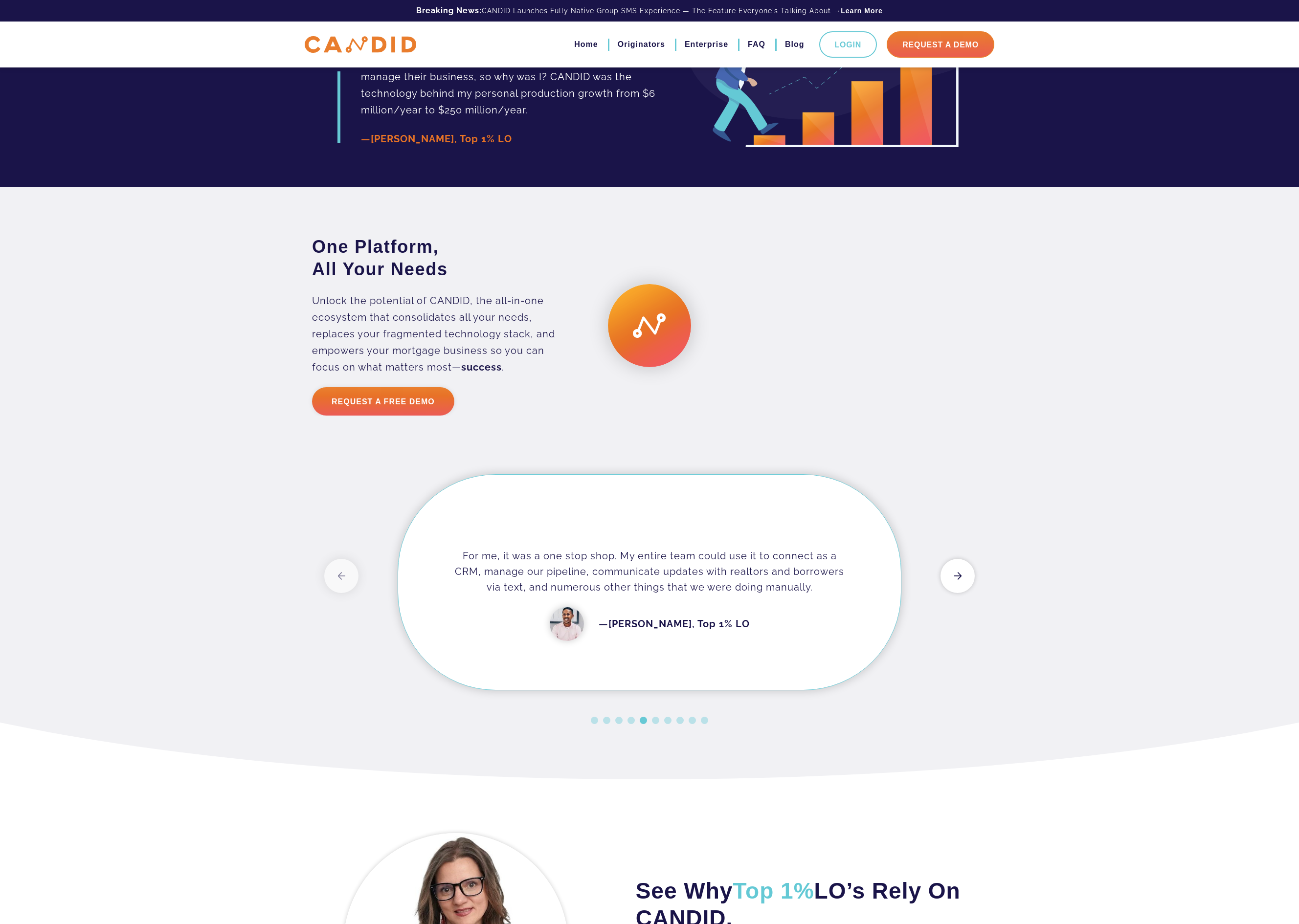
click at [953, 593] on button "Next" at bounding box center [957, 576] width 34 height 34
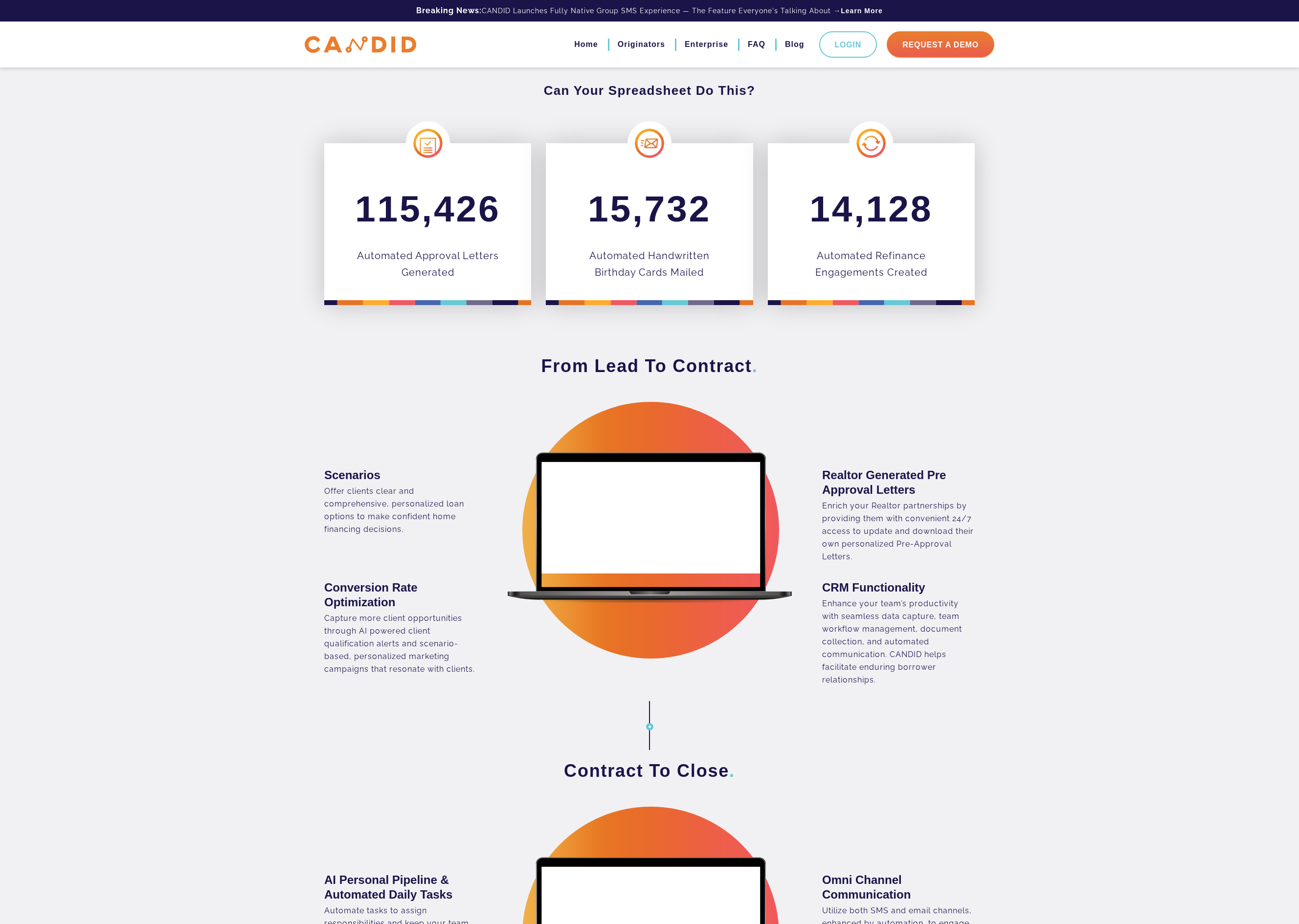
scroll to position [0, 0]
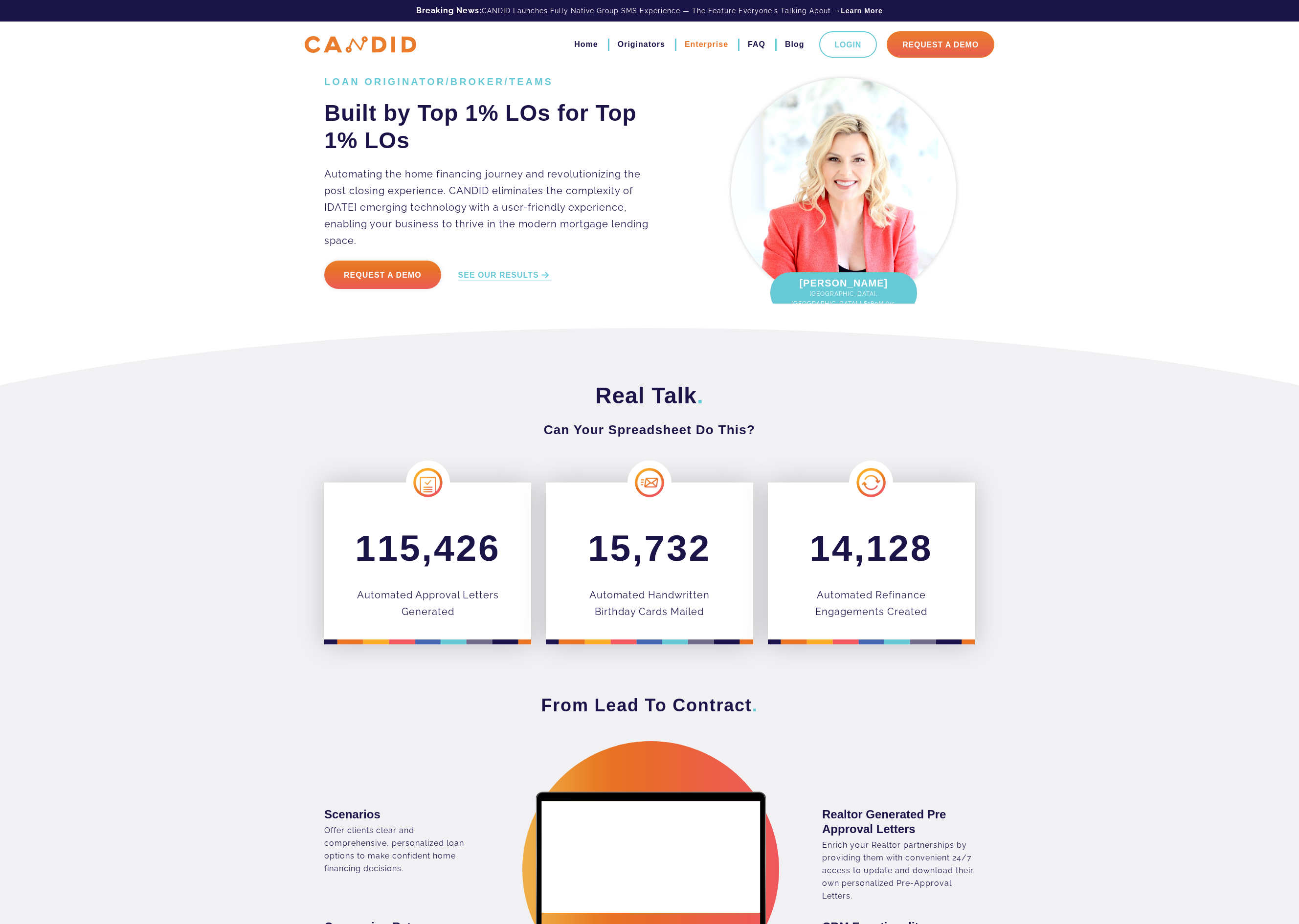
click at [693, 41] on link "Enterprise" at bounding box center [706, 44] width 44 height 17
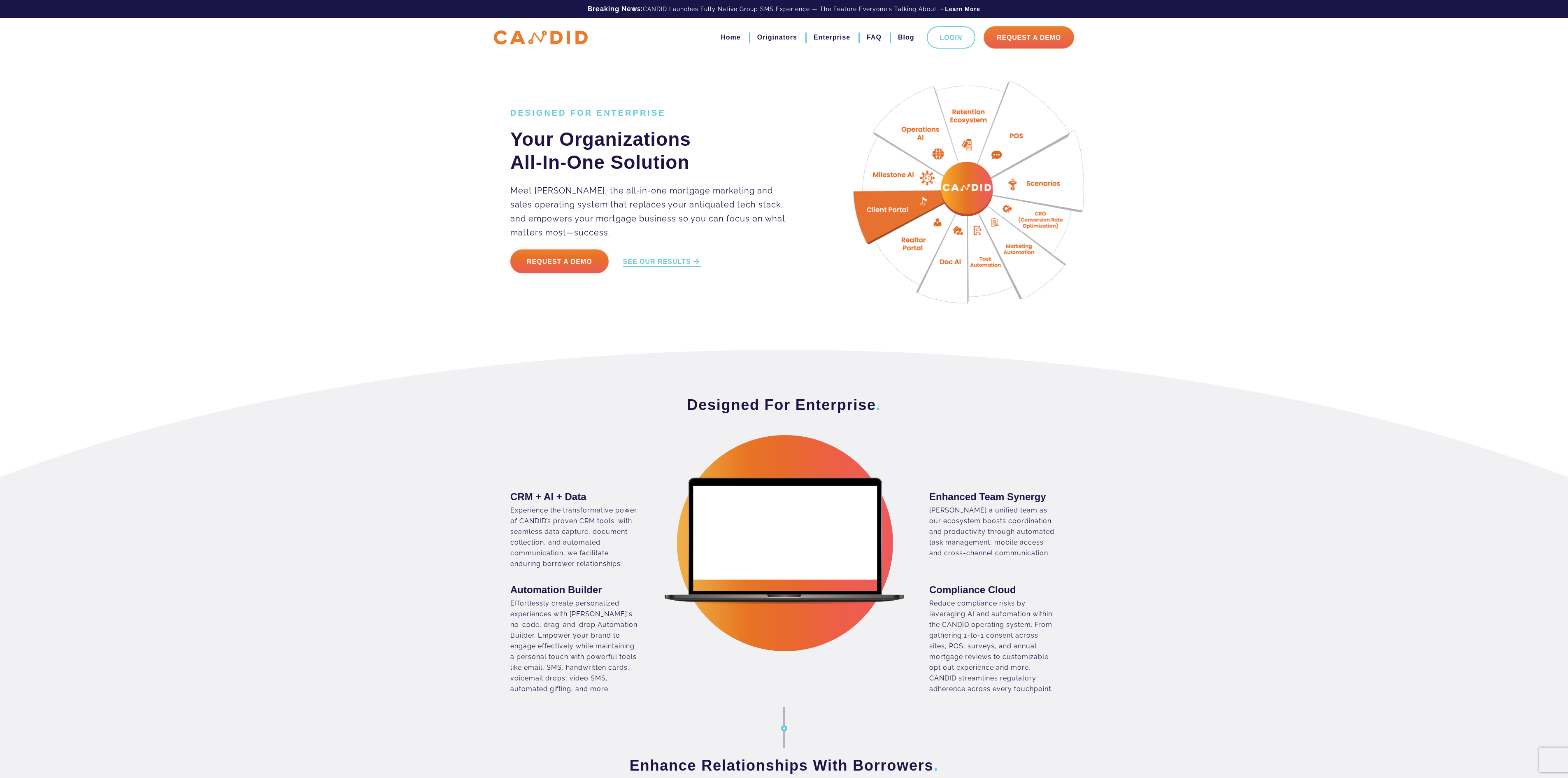
drag, startPoint x: 1090, startPoint y: 655, endPoint x: 988, endPoint y: 281, distance: 387.7
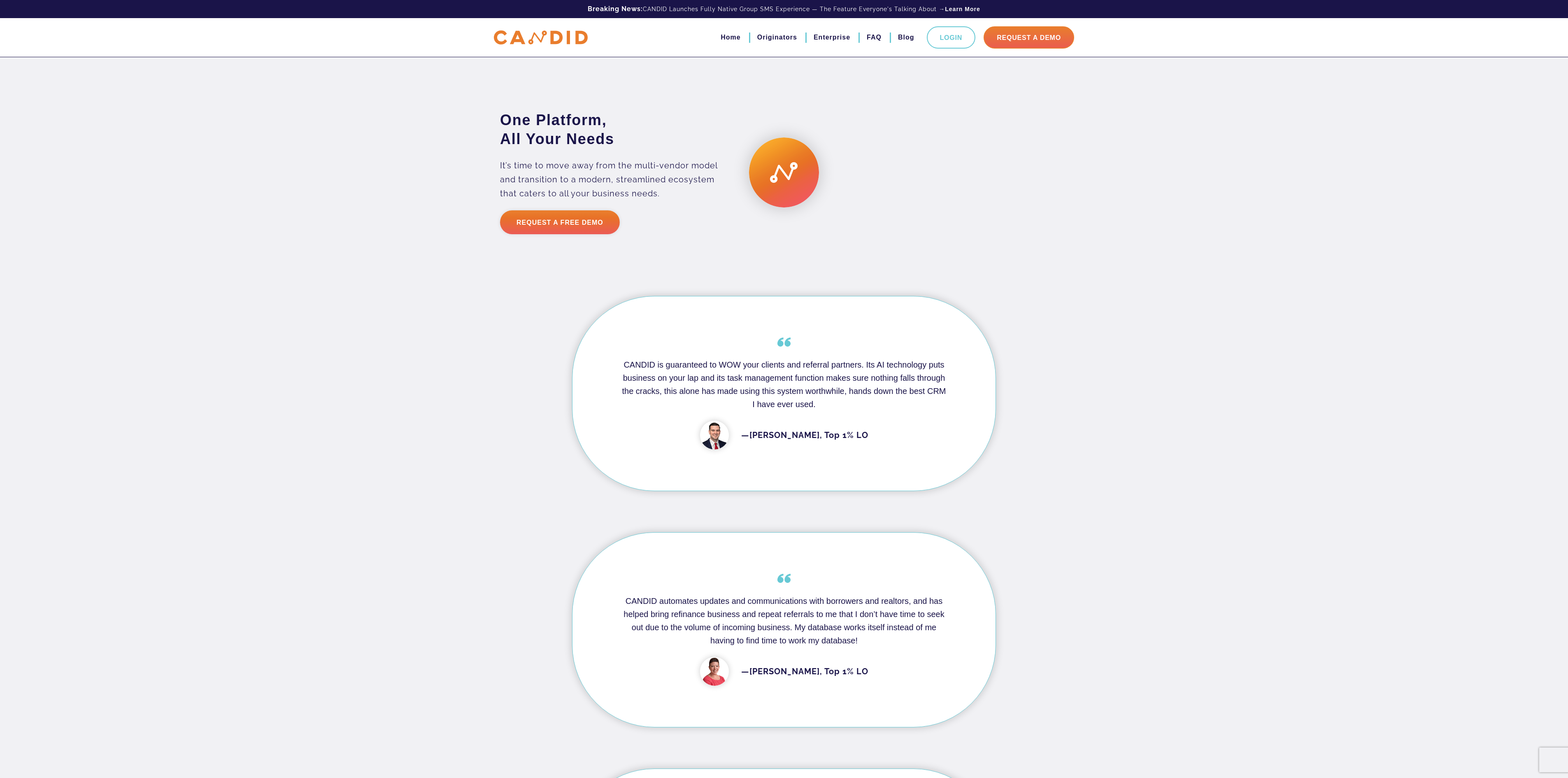
scroll to position [1564, 0]
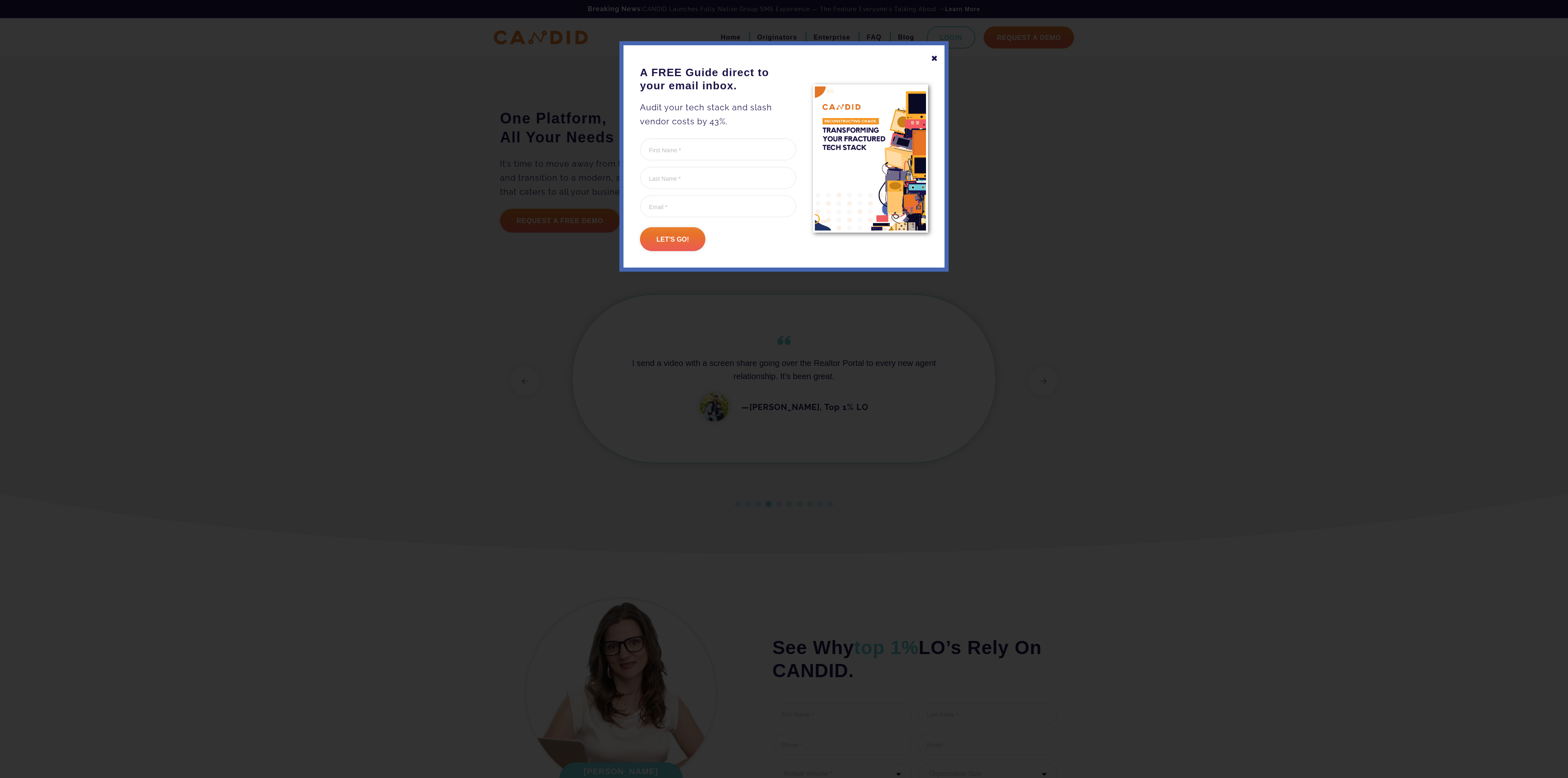
click at [932, 58] on div "✖" at bounding box center [934, 58] width 7 height 14
